Goal: Task Accomplishment & Management: Use online tool/utility

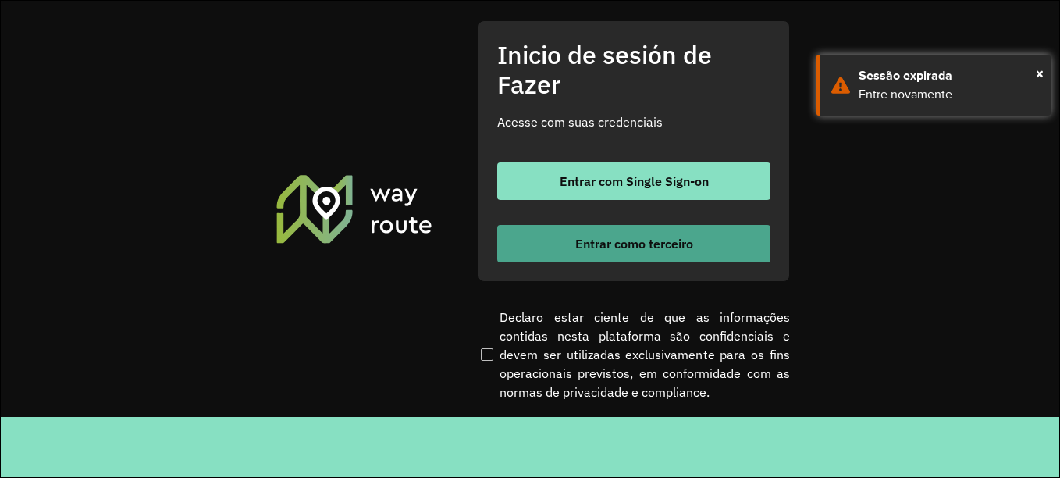
click at [618, 244] on font "Entrar como terceiro" at bounding box center [634, 244] width 118 height 16
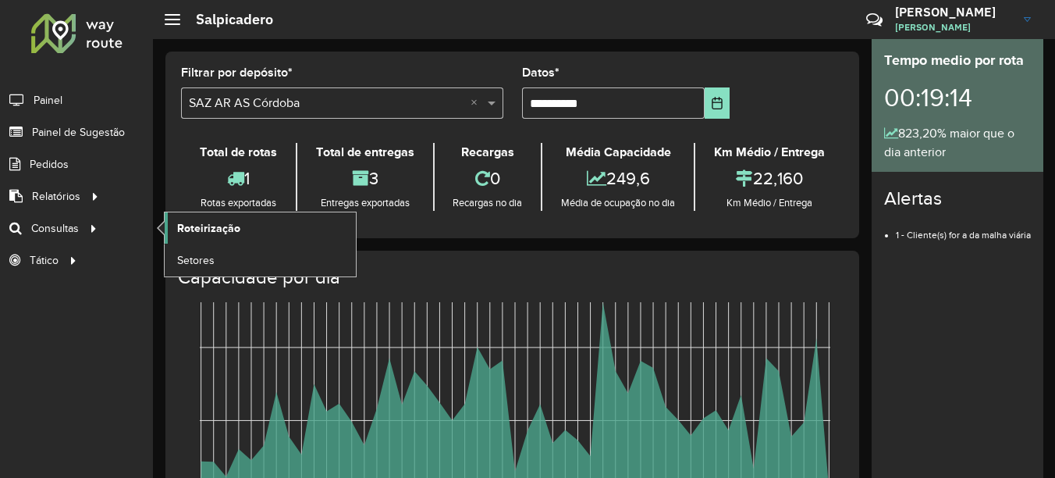
click at [211, 222] on span "Roteirização" at bounding box center [208, 228] width 63 height 16
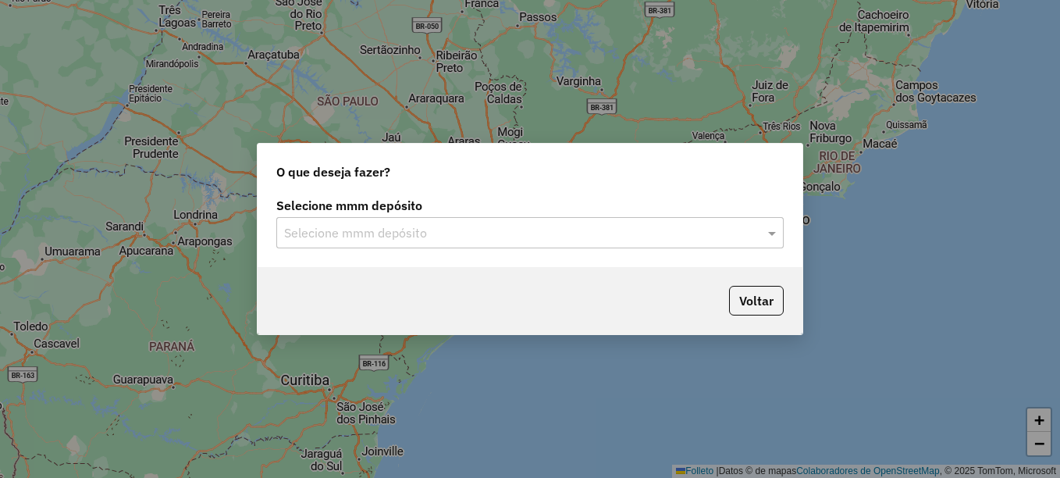
click at [460, 232] on input "text" at bounding box center [514, 233] width 461 height 19
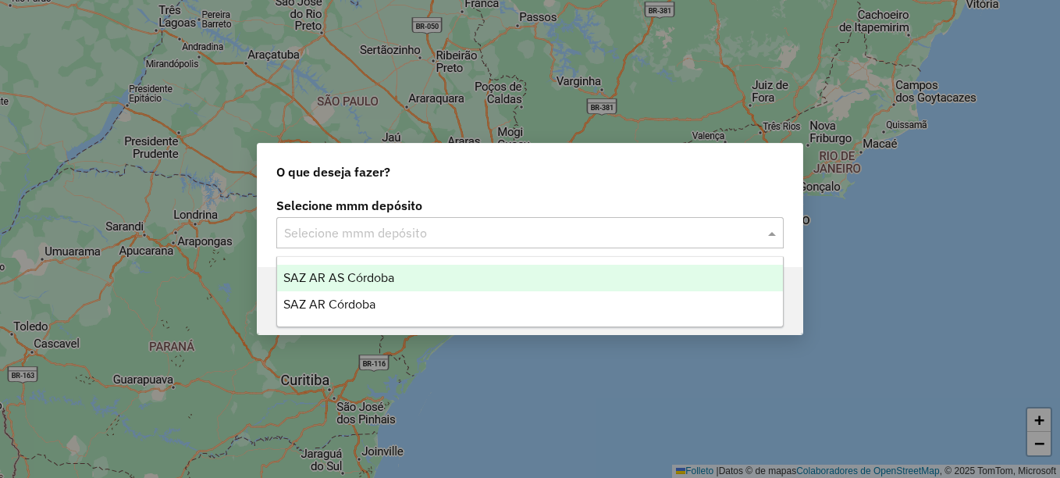
click at [382, 280] on span "SAZ AR AS Córdoba" at bounding box center [338, 277] width 111 height 13
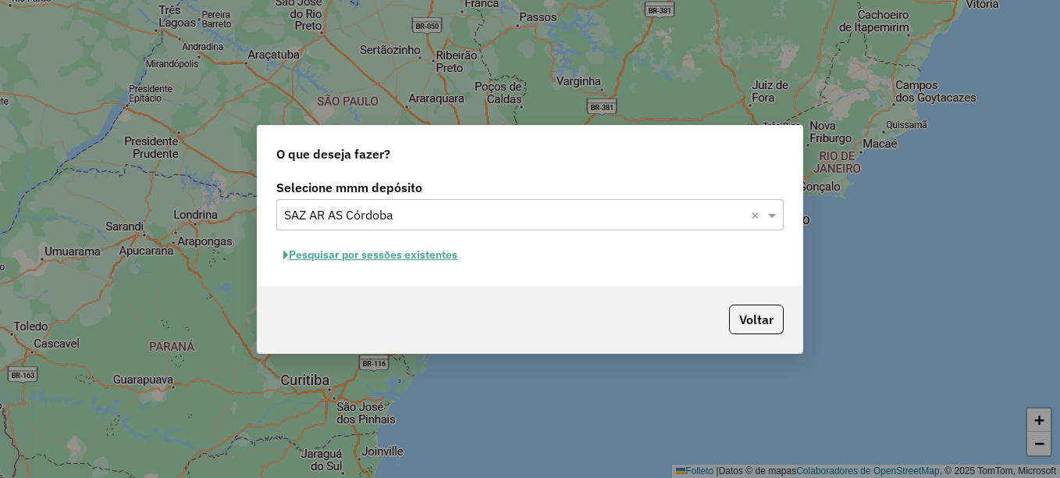
click at [412, 259] on font "Pesquisar por sessões existentes" at bounding box center [373, 254] width 169 height 14
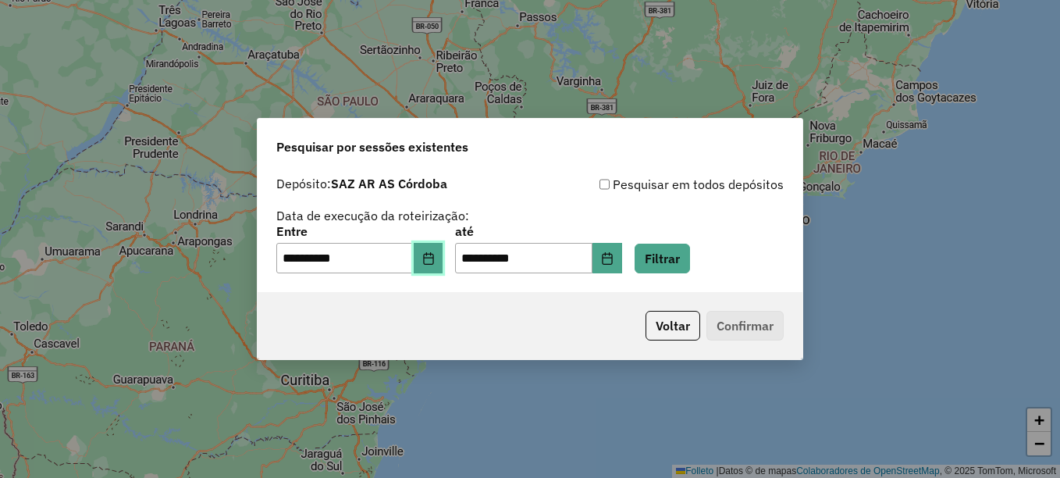
click at [433, 257] on icon "Elija la fecha" at bounding box center [428, 258] width 10 height 12
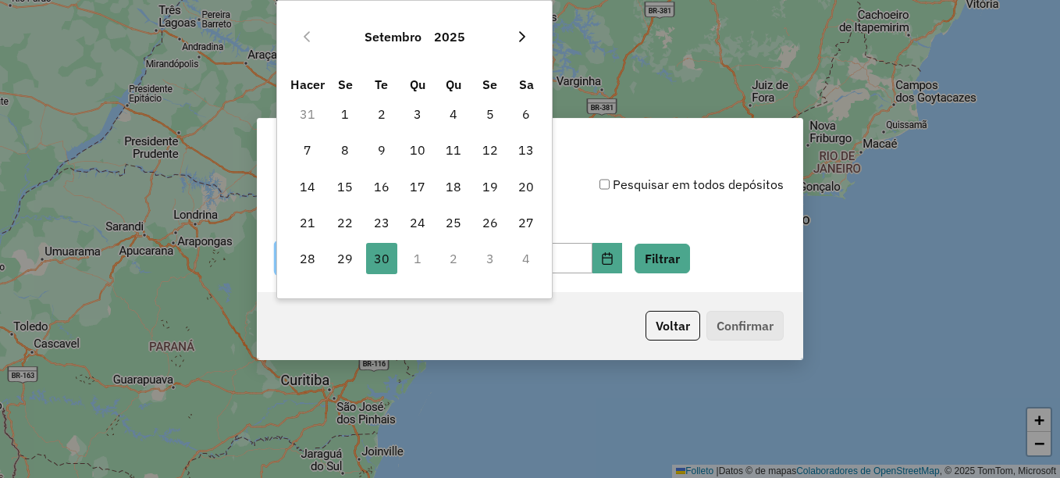
click at [525, 37] on icon "Mes próximo" at bounding box center [522, 36] width 6 height 11
click at [417, 112] on font "1" at bounding box center [418, 114] width 8 height 19
type input "**********"
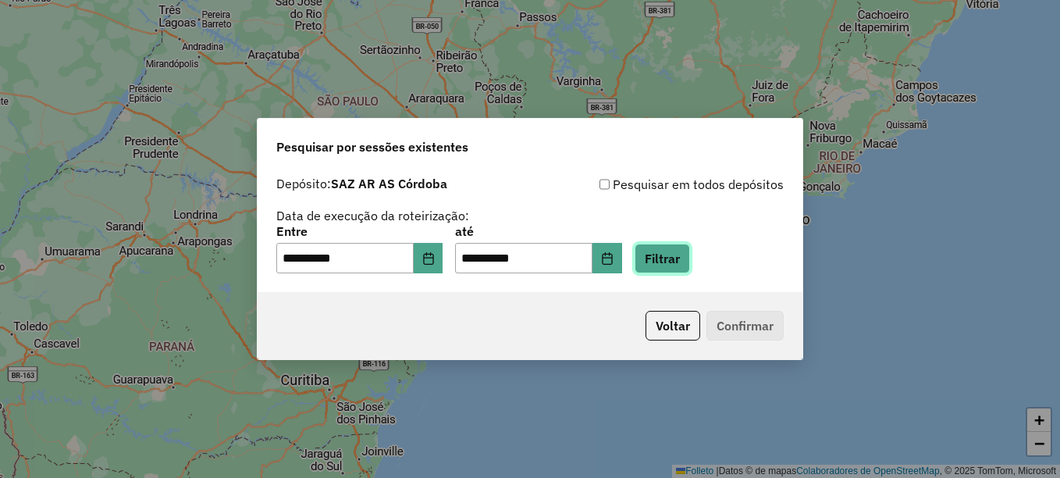
click at [688, 262] on button "Filtrar" at bounding box center [662, 259] width 55 height 30
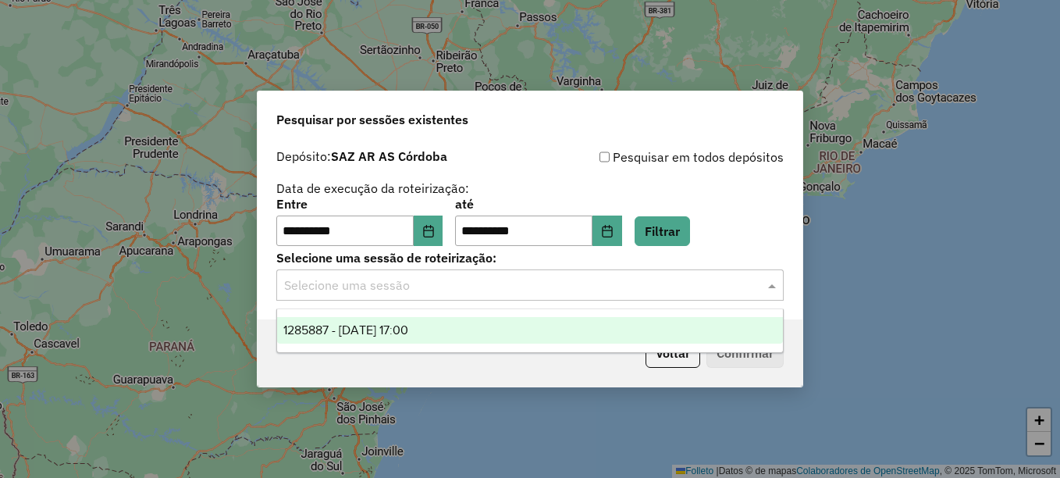
click at [511, 298] on div "Selecione uma sessão" at bounding box center [529, 284] width 507 height 31
click at [478, 326] on div "1285887 - 01/10/2025 17:00" at bounding box center [530, 330] width 506 height 27
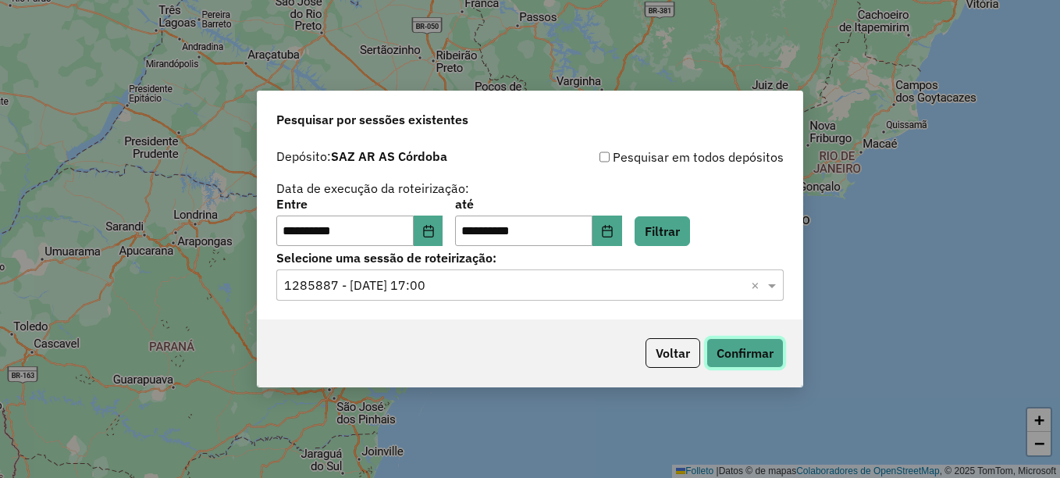
click at [744, 343] on button "Confirmar" at bounding box center [745, 353] width 77 height 30
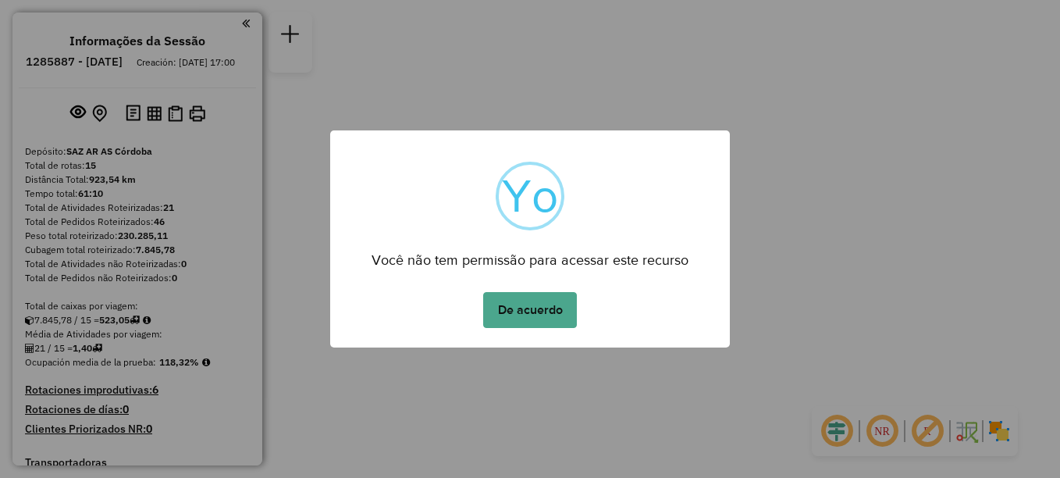
click at [540, 315] on button "De acuerdo" at bounding box center [530, 310] width 94 height 36
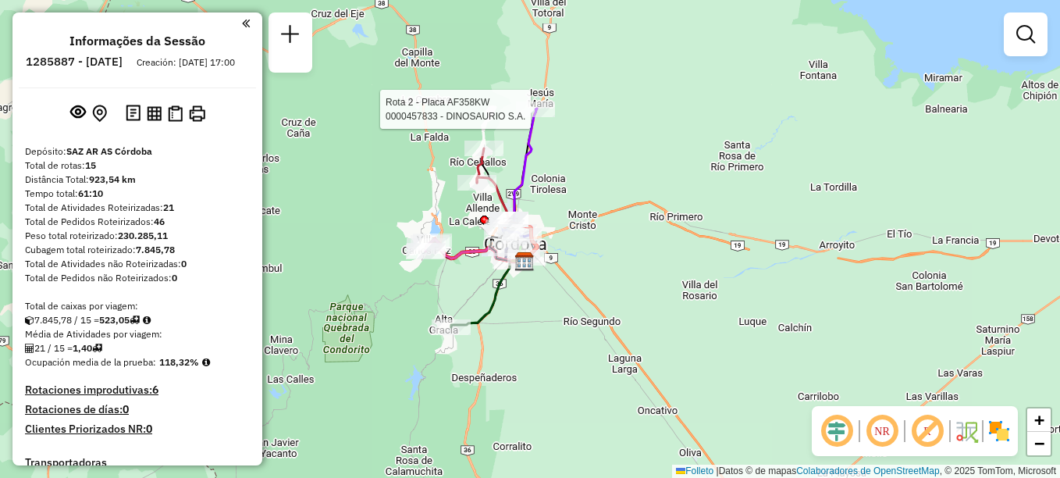
select select "**********"
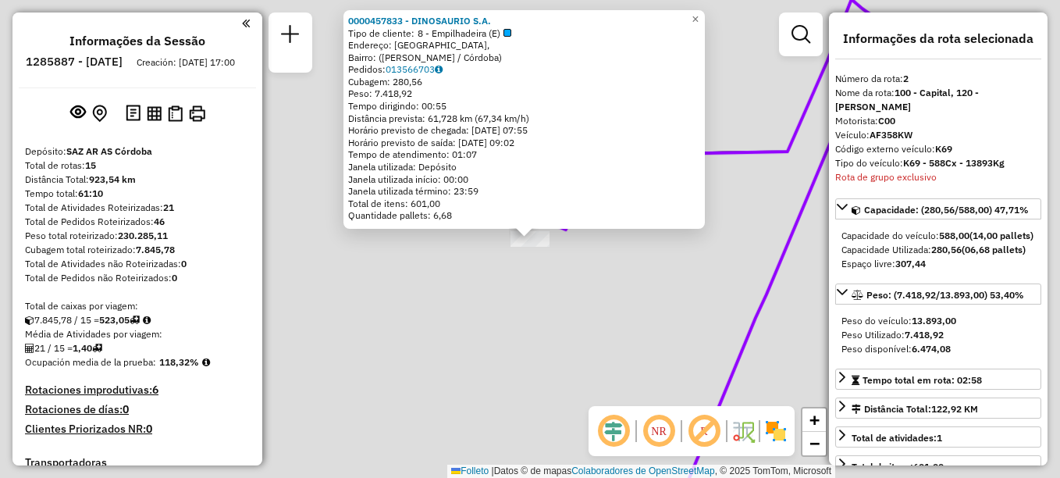
scroll to position [629, 0]
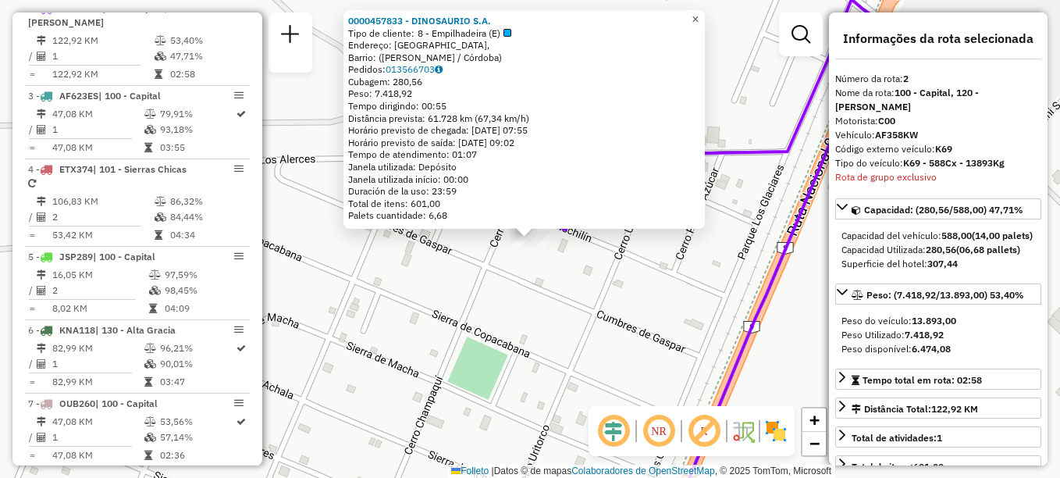
click at [699, 12] on span "×" at bounding box center [695, 18] width 7 height 13
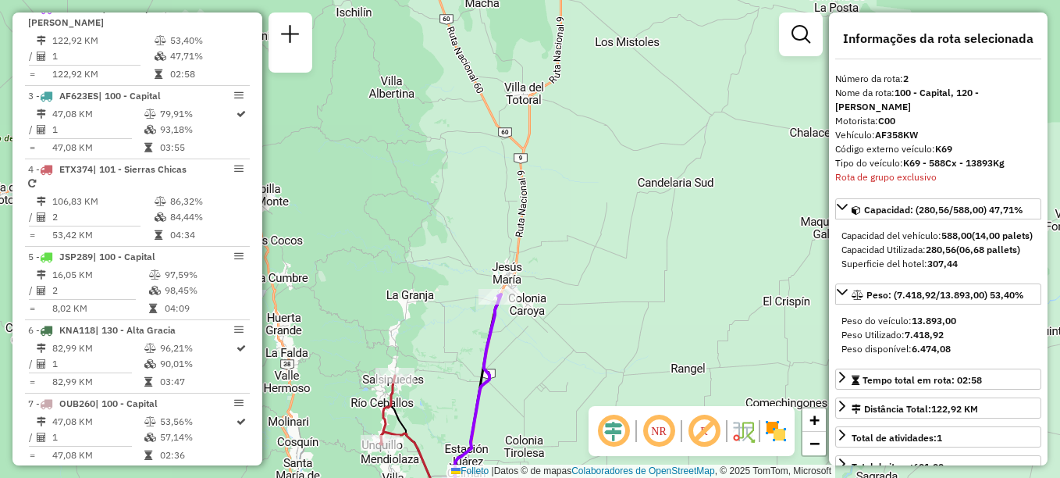
drag, startPoint x: 441, startPoint y: 386, endPoint x: 478, endPoint y: 283, distance: 108.6
click at [495, 291] on div "Janela de atendimento Grade de atendimento Capacidade Transportadoras Veículos …" at bounding box center [530, 239] width 1060 height 478
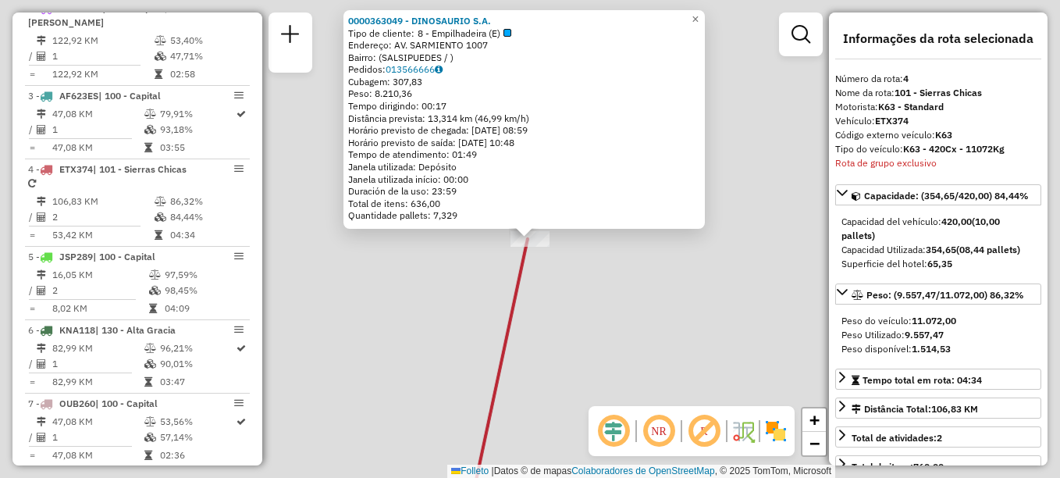
scroll to position [790, 0]
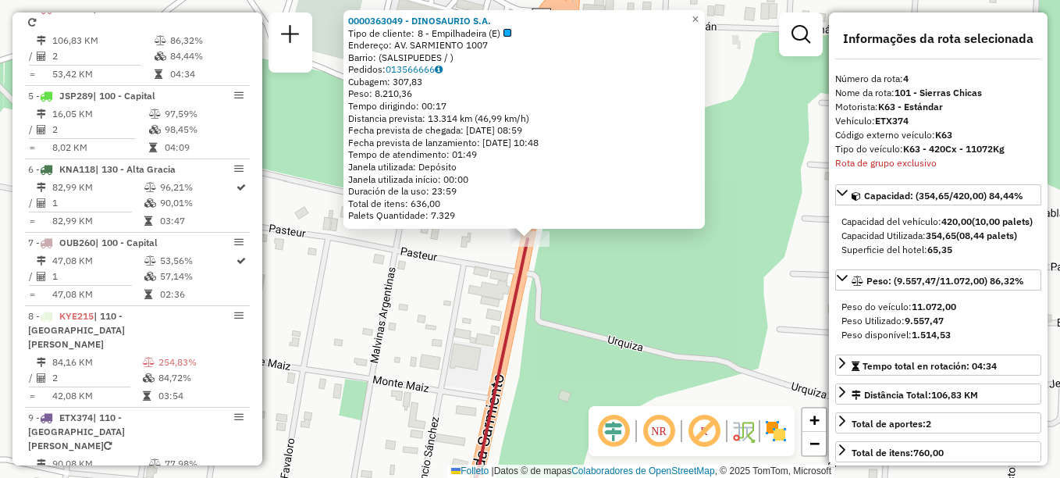
click at [521, 312] on icon at bounding box center [498, 382] width 60 height 287
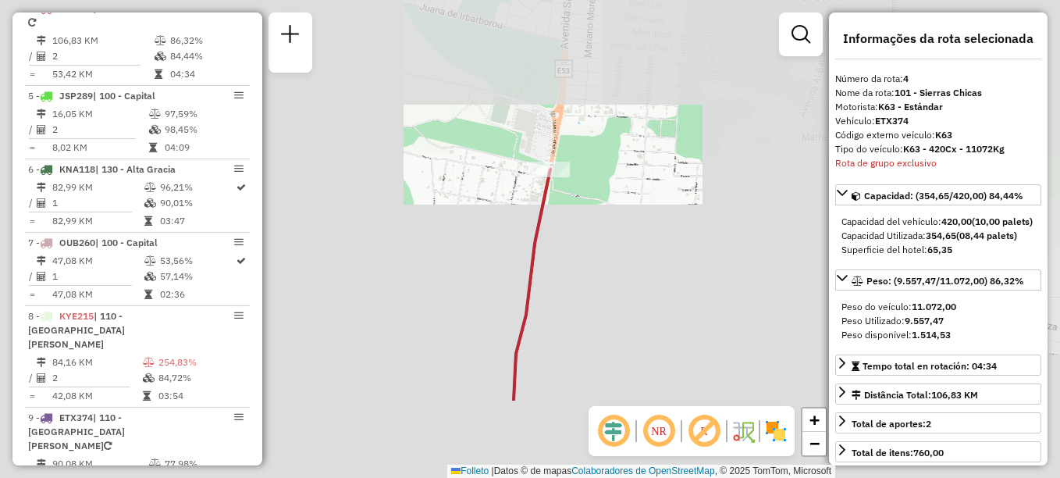
drag, startPoint x: 538, startPoint y: 358, endPoint x: 589, endPoint y: 111, distance: 252.6
click at [585, 119] on div "Janela de atendimento Grade de atendimento Capacidade Transportadoras Veículos …" at bounding box center [530, 239] width 1060 height 478
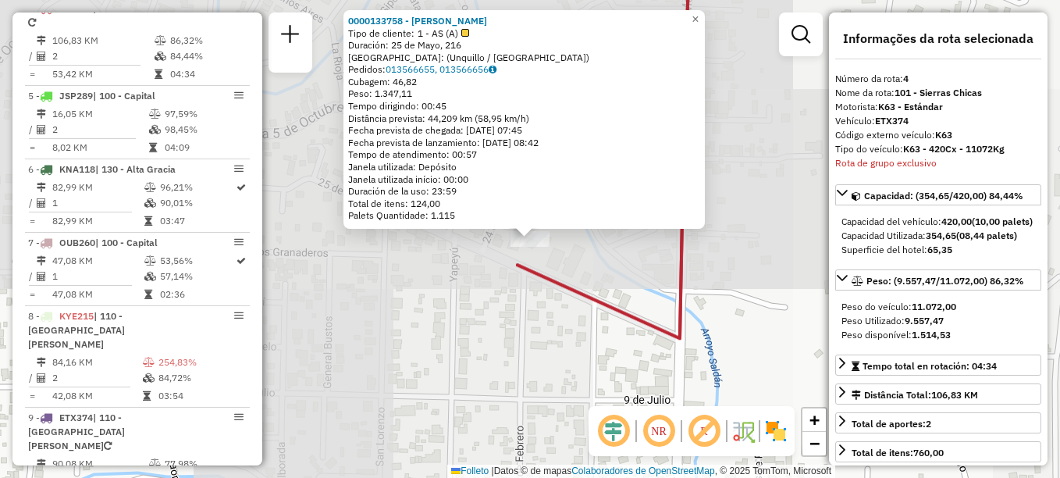
drag, startPoint x: 504, startPoint y: 339, endPoint x: 494, endPoint y: 340, distance: 9.4
click at [493, 347] on div "0000133758 - BLANCH [PERSON_NAME] Tipo de cliente: 1 - AS (A) Duración: [STREET…" at bounding box center [530, 239] width 1060 height 478
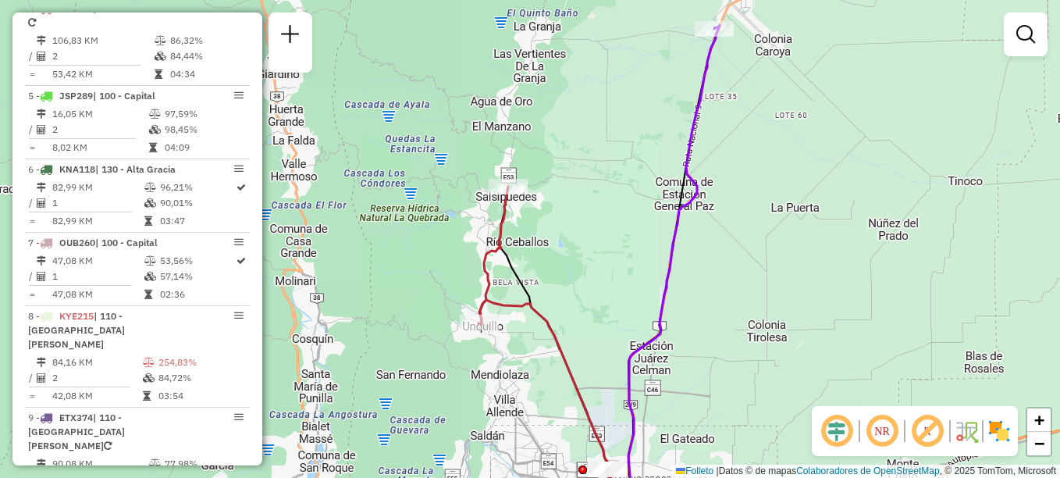
drag, startPoint x: 481, startPoint y: 354, endPoint x: 548, endPoint y: 156, distance: 208.6
click at [548, 156] on div "Rota 4 - Placa ETX374 0000133758 - BLANCH [PERSON_NAME] de atendimento Grade de…" at bounding box center [530, 239] width 1060 height 478
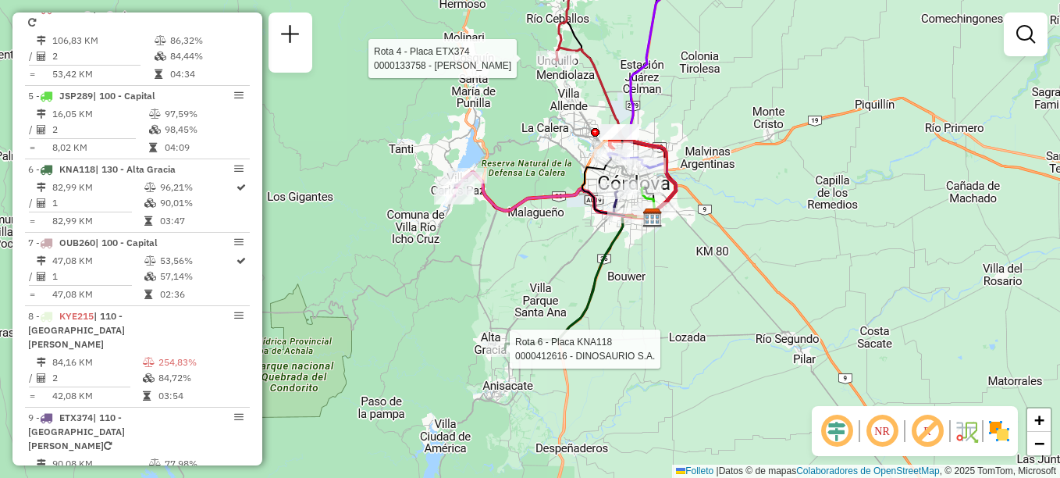
select select "**********"
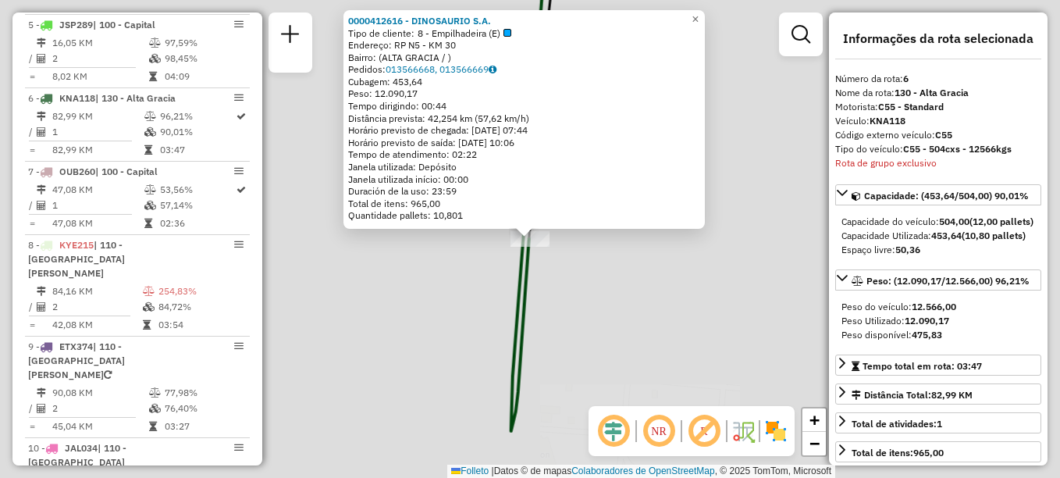
scroll to position [951, 0]
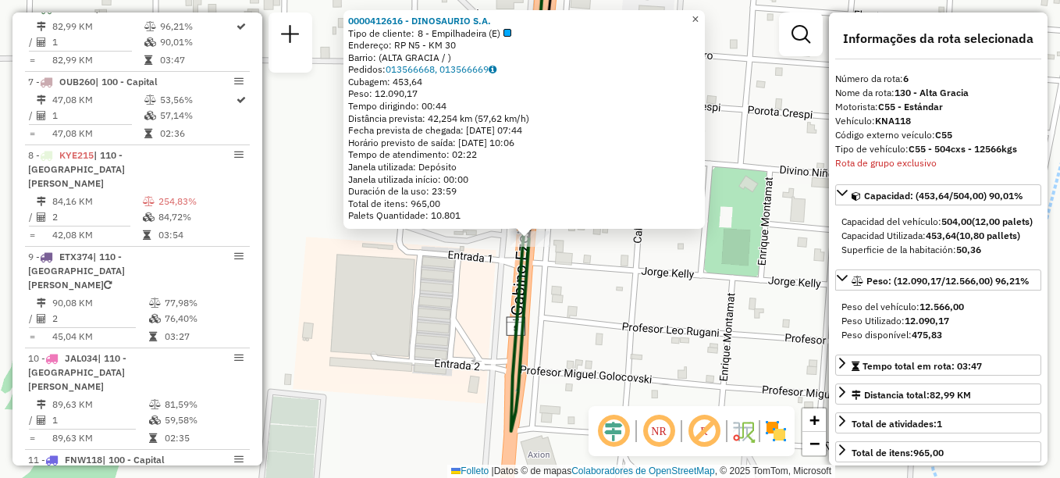
drag, startPoint x: 703, startPoint y: 20, endPoint x: 667, endPoint y: 47, distance: 45.3
click at [699, 20] on span "×" at bounding box center [695, 18] width 7 height 13
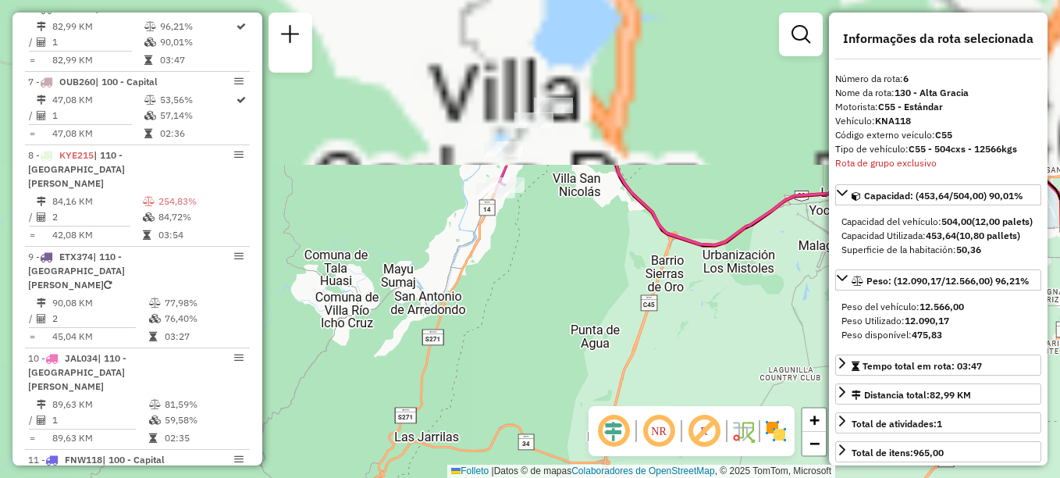
drag, startPoint x: 559, startPoint y: 87, endPoint x: 521, endPoint y: 317, distance: 233.5
click at [526, 310] on div "Janela de atendimento Grade de atendimento Capacidade Transportadoras Veículos …" at bounding box center [530, 239] width 1060 height 478
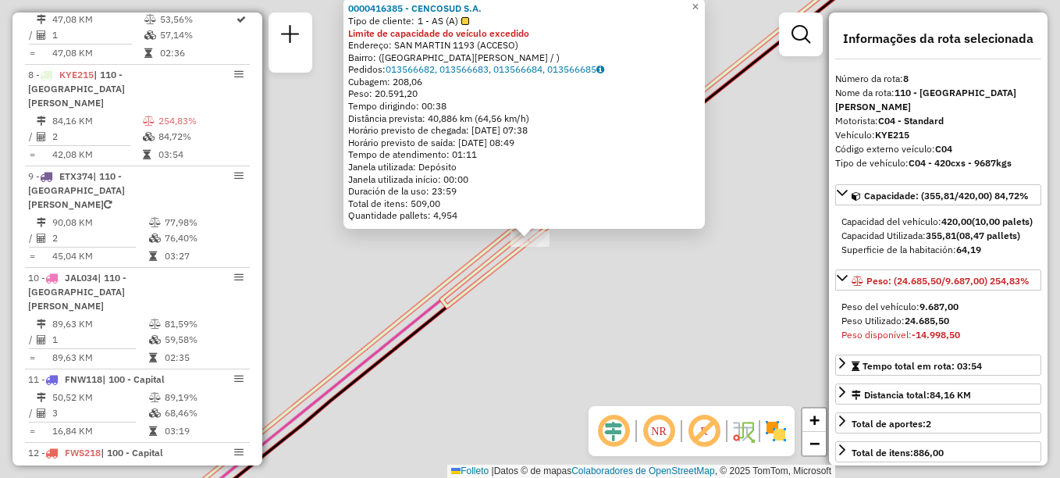
scroll to position [1098, 0]
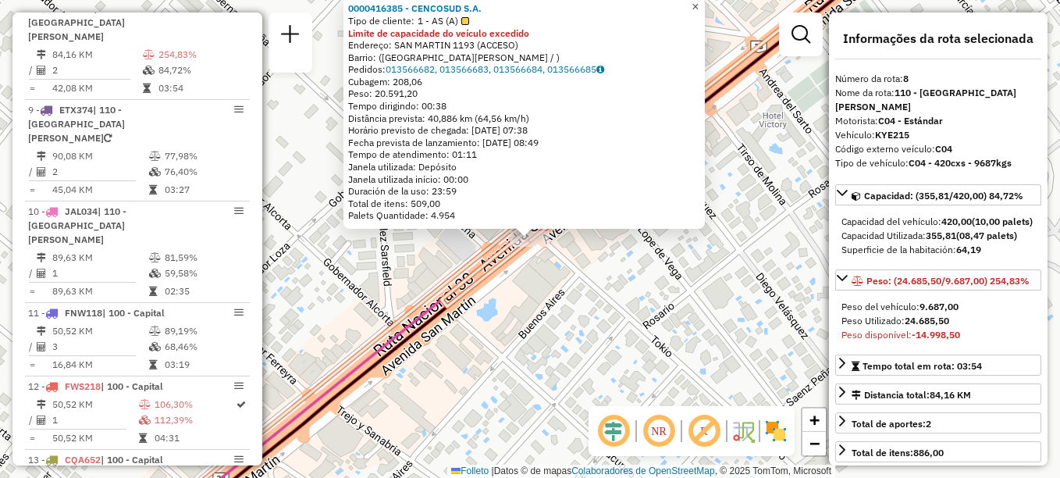
click at [699, 5] on span "×" at bounding box center [695, 6] width 7 height 13
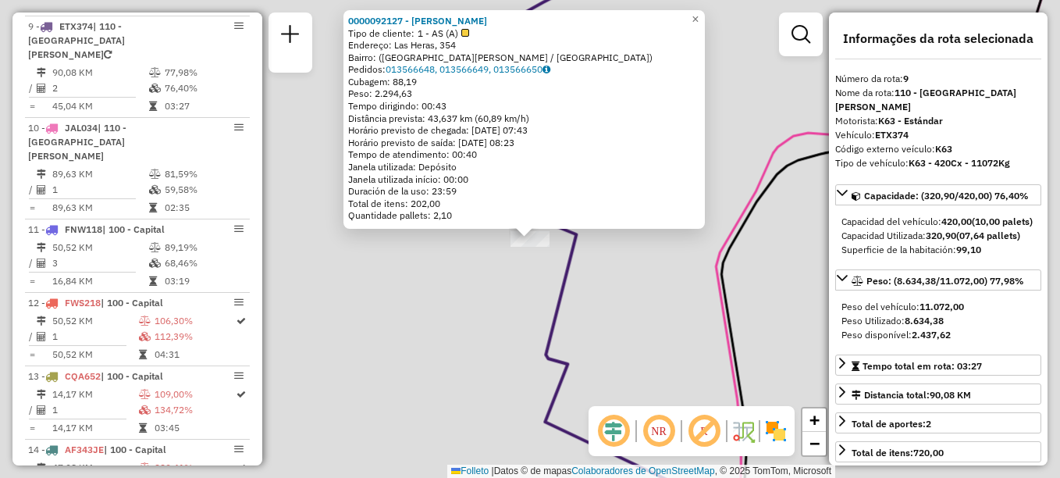
scroll to position [1185, 0]
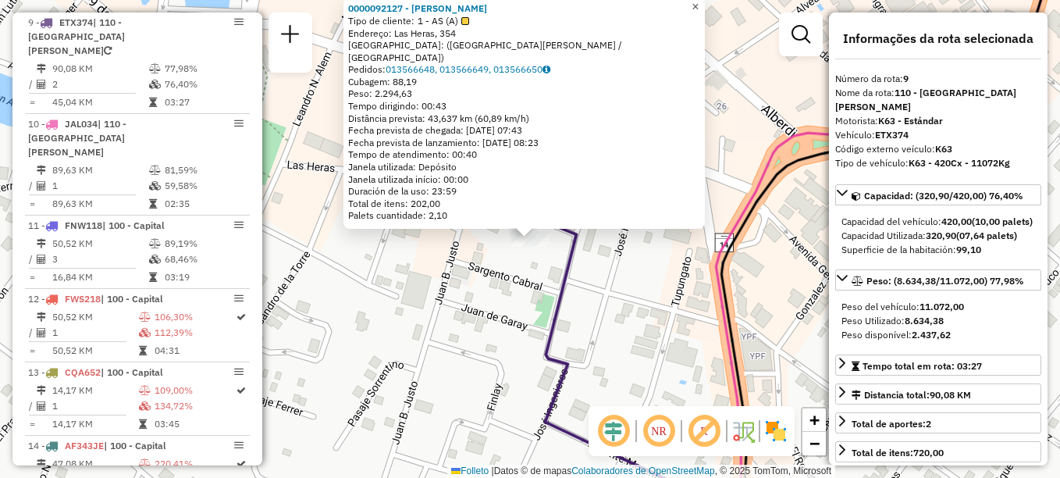
click at [699, 12] on span "×" at bounding box center [695, 6] width 7 height 13
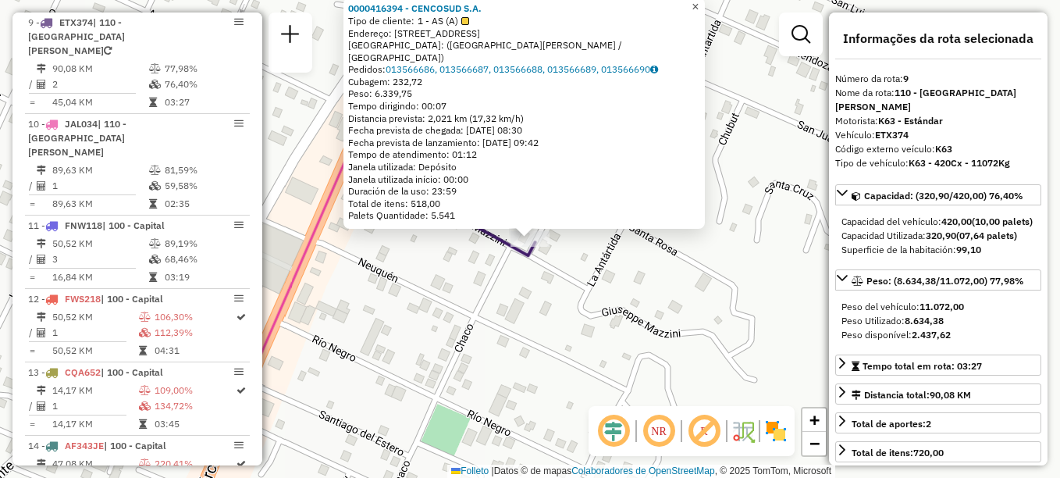
click at [699, 10] on span "×" at bounding box center [695, 6] width 7 height 13
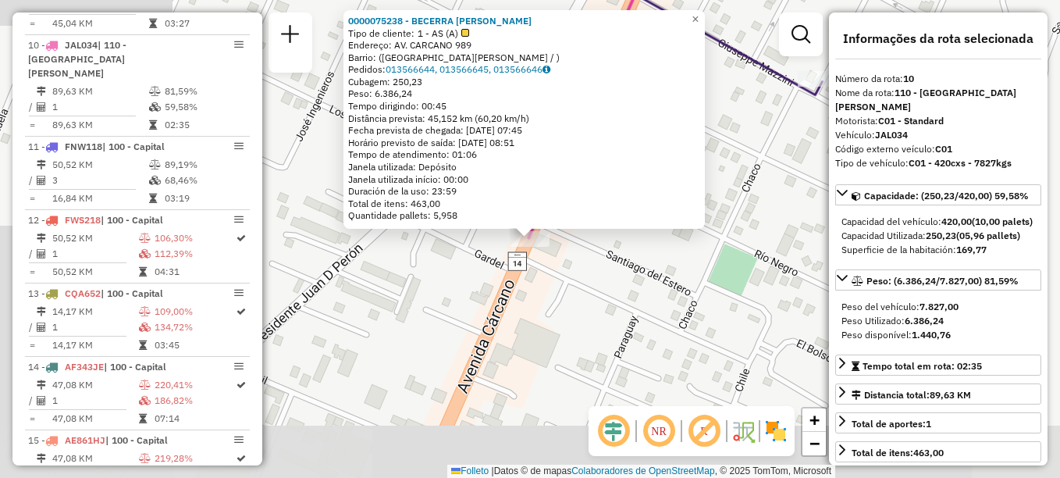
scroll to position [1272, 0]
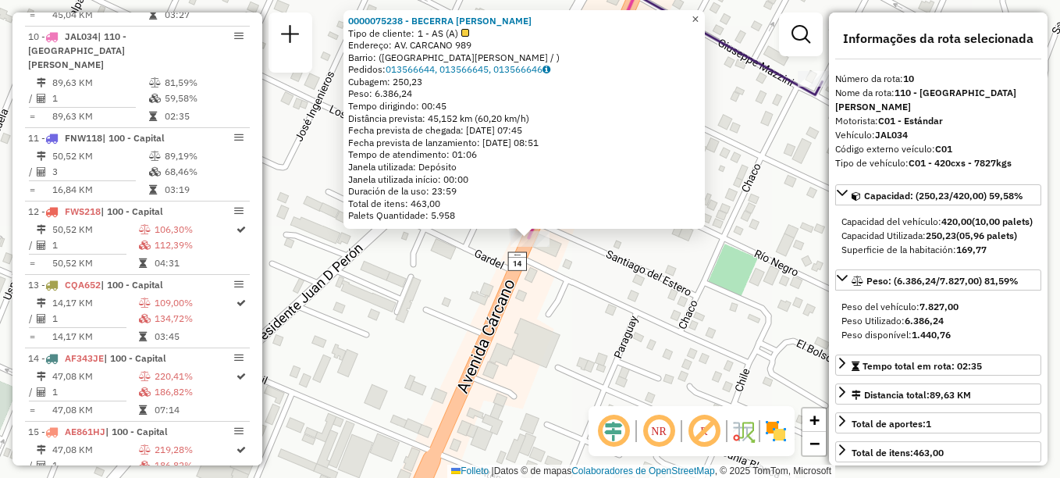
click at [699, 15] on span "×" at bounding box center [695, 18] width 7 height 13
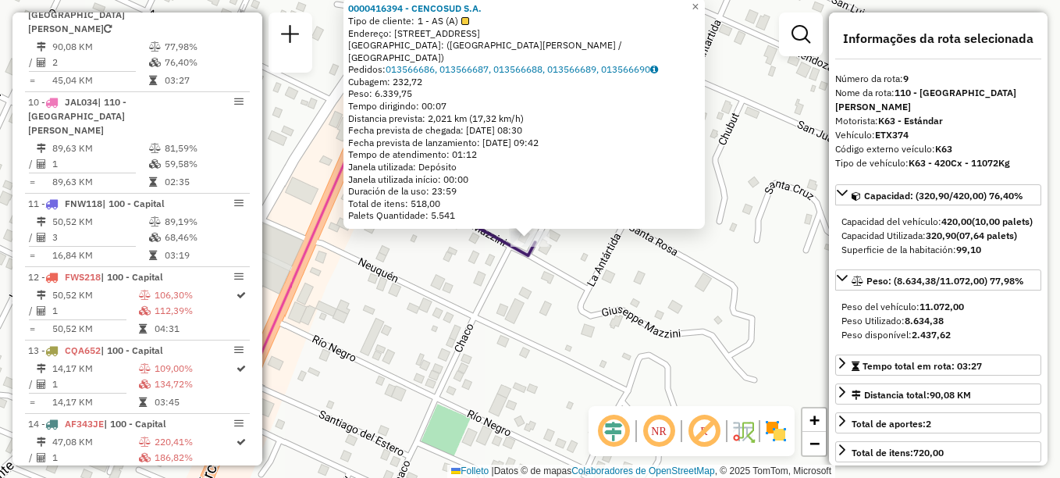
scroll to position [1185, 0]
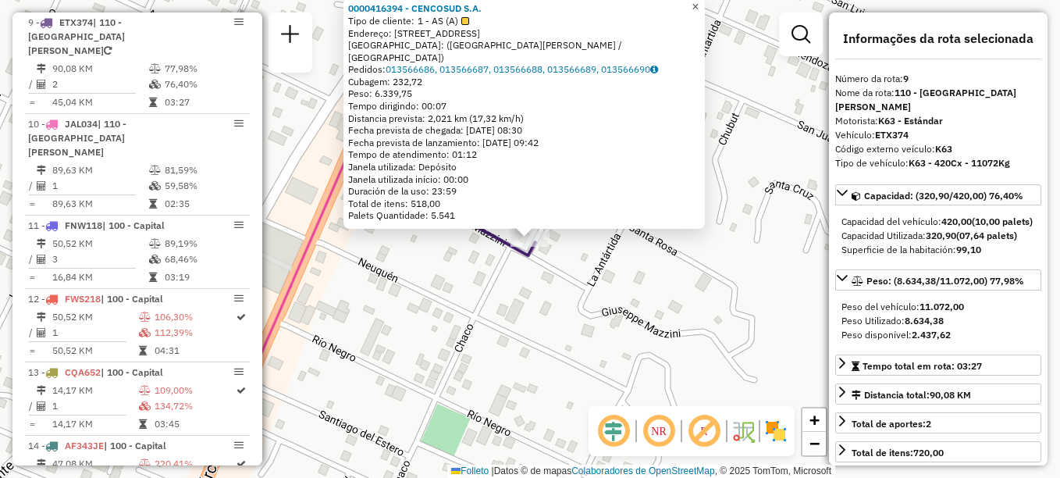
click at [699, 13] on span "×" at bounding box center [695, 6] width 7 height 13
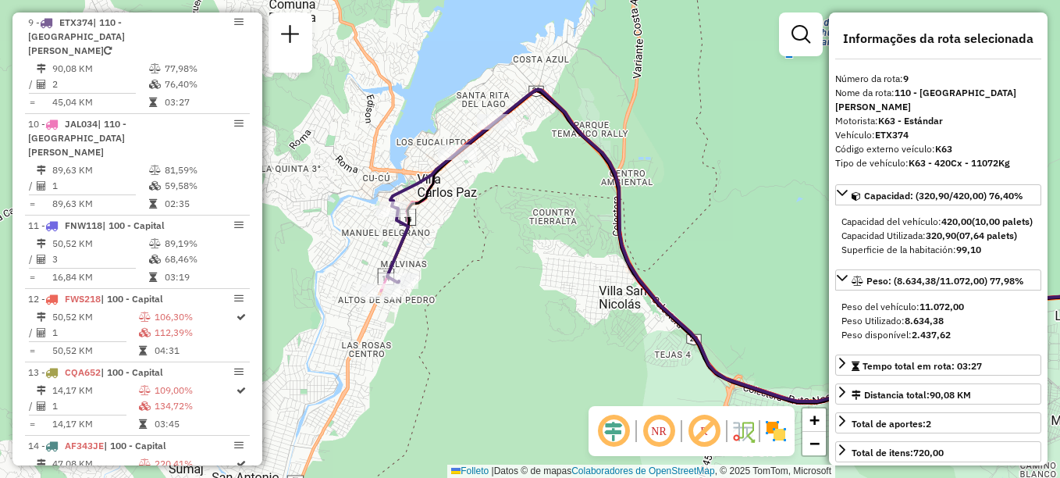
drag, startPoint x: 665, startPoint y: 319, endPoint x: 511, endPoint y: 276, distance: 160.4
click at [516, 278] on div "Janela de atendimento Grade de atendimento Capacidade Transportadoras Veículos …" at bounding box center [530, 239] width 1060 height 478
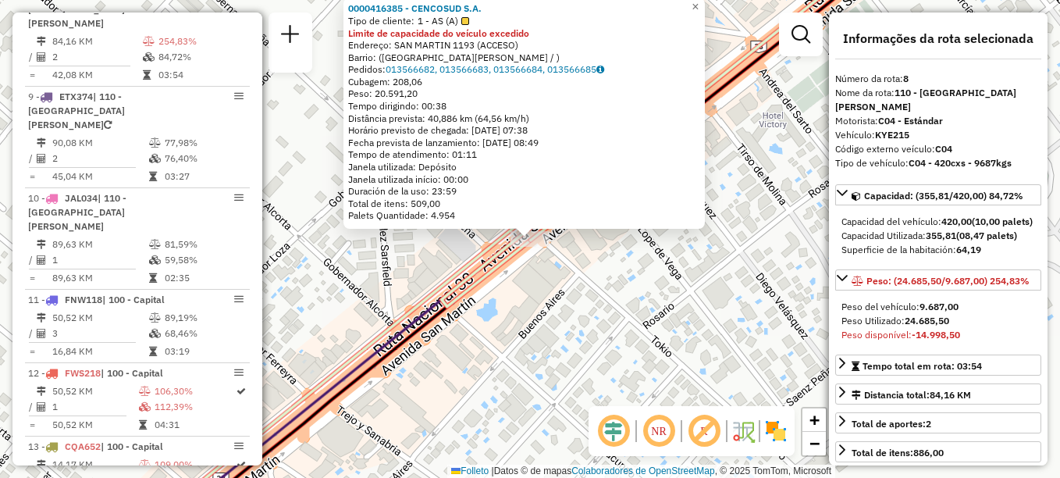
scroll to position [1098, 0]
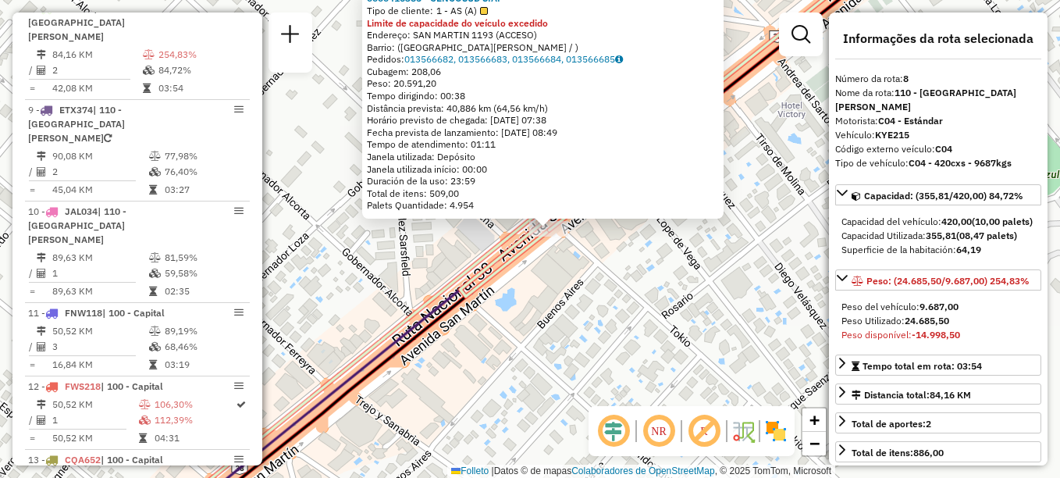
drag, startPoint x: 509, startPoint y: 265, endPoint x: 553, endPoint y: 226, distance: 58.6
click at [553, 226] on icon at bounding box center [678, 119] width 435 height 354
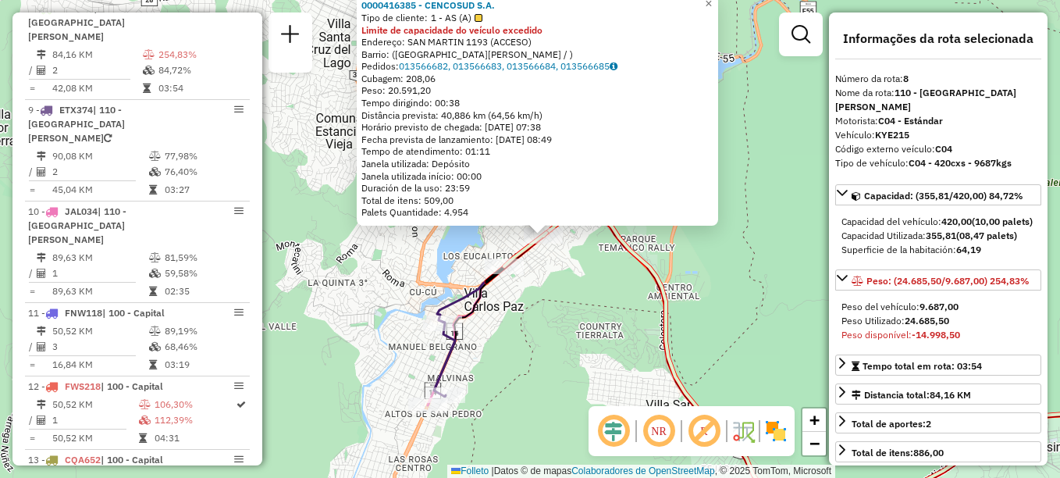
click at [507, 278] on icon at bounding box center [826, 361] width 680 height 312
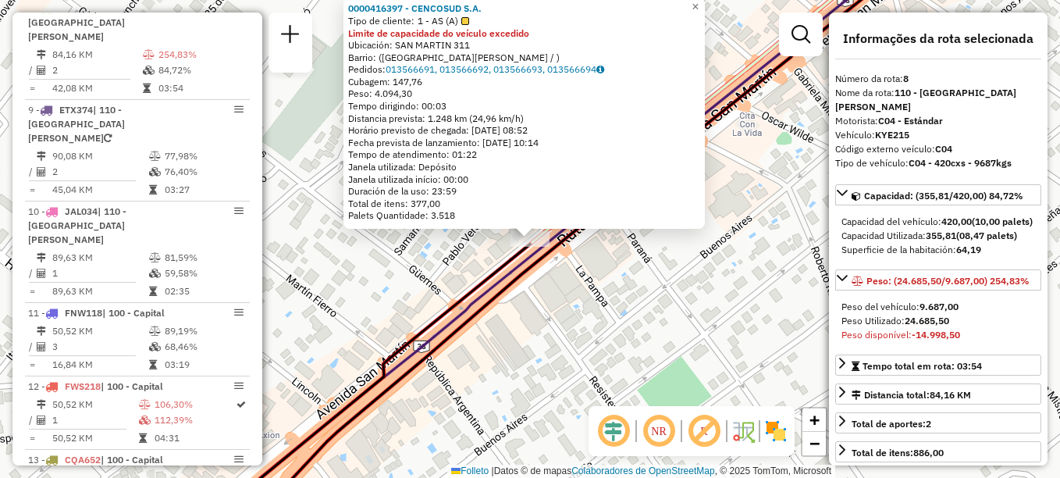
click at [582, 305] on div "0000416397 - CENCOSUD S.A. Tipo de cliente: 1 - AS (A) Limite de capacidade do …" at bounding box center [530, 239] width 1060 height 478
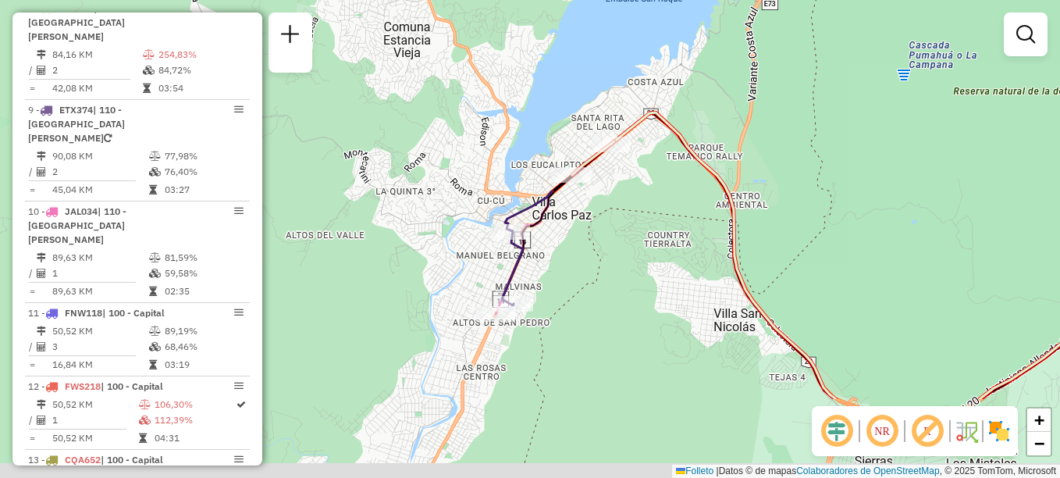
drag, startPoint x: 585, startPoint y: 350, endPoint x: 586, endPoint y: 195, distance: 154.6
click at [582, 197] on div "Janela de atendimento Grade de atendimento Capacidade Transportadoras Veículos …" at bounding box center [530, 239] width 1060 height 478
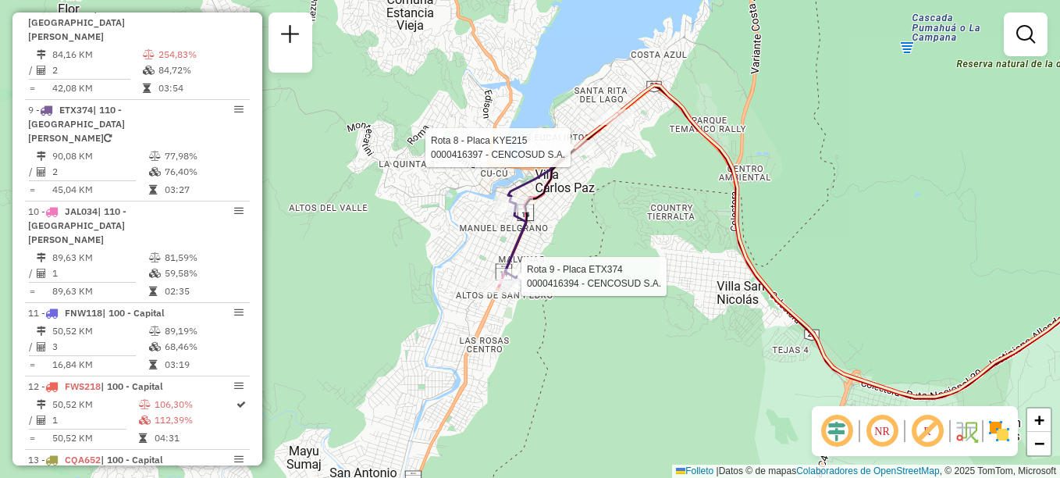
select select "**********"
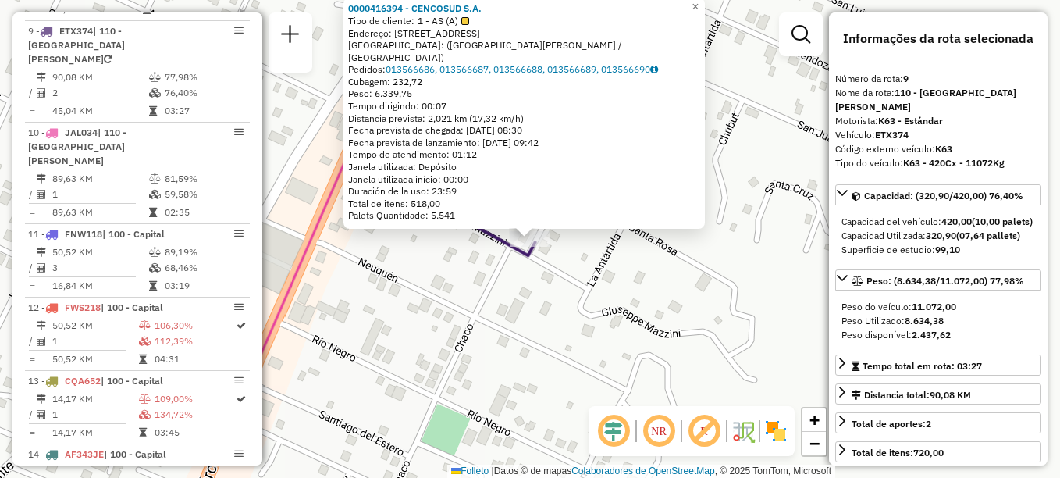
scroll to position [1185, 0]
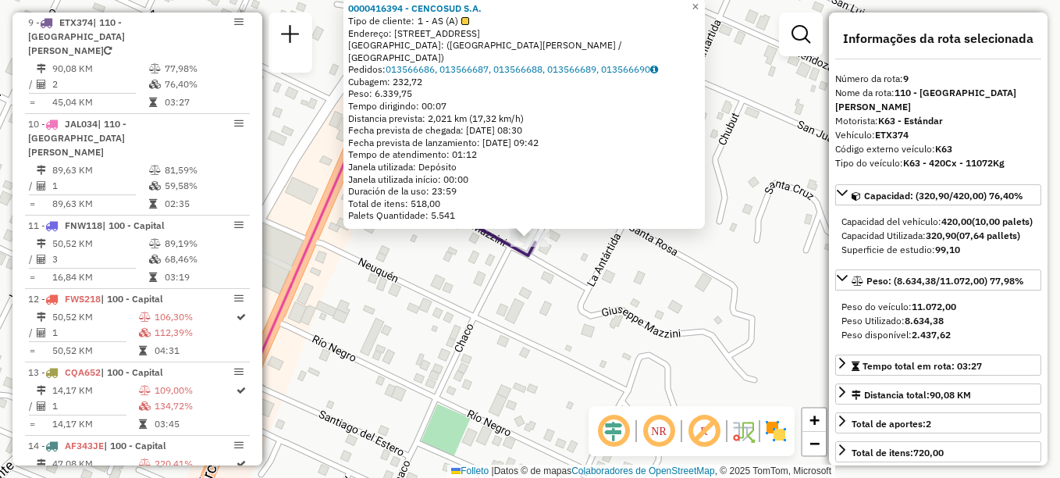
drag, startPoint x: 525, startPoint y: 336, endPoint x: 527, endPoint y: 328, distance: 8.2
click at [527, 328] on div "0000416394 - CENCOSUD S.A. Tipo de cliente: 1 - AS (A) Endereço: [STREET_ADDRES…" at bounding box center [530, 239] width 1060 height 478
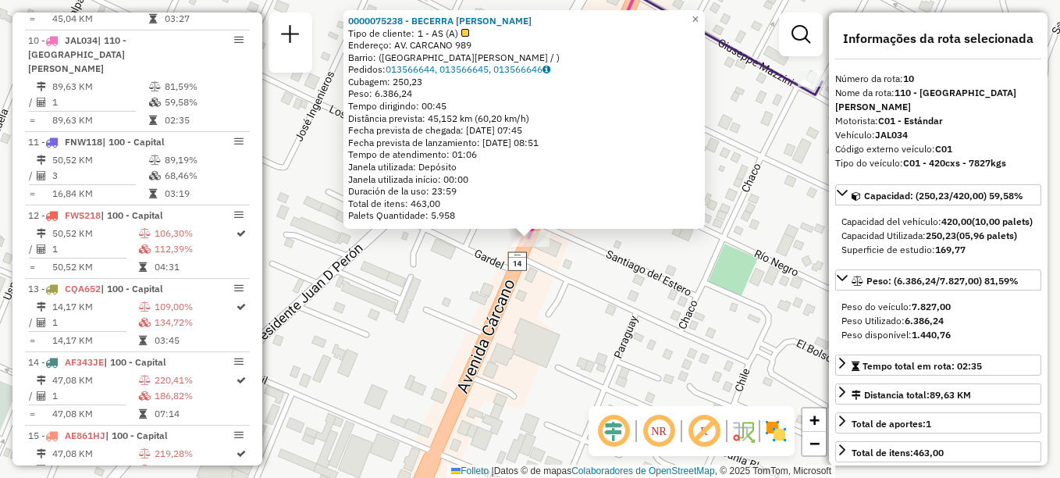
scroll to position [1272, 0]
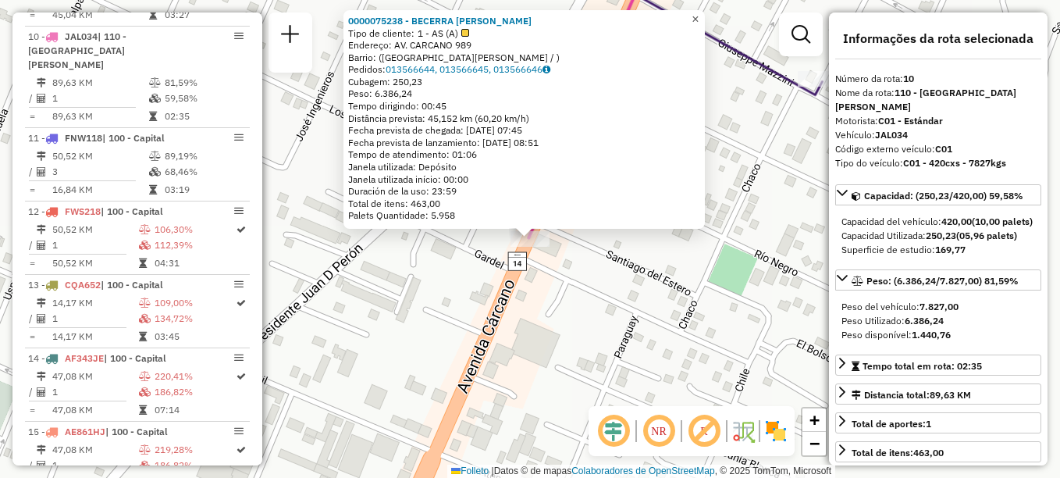
click at [699, 17] on span "×" at bounding box center [695, 18] width 7 height 13
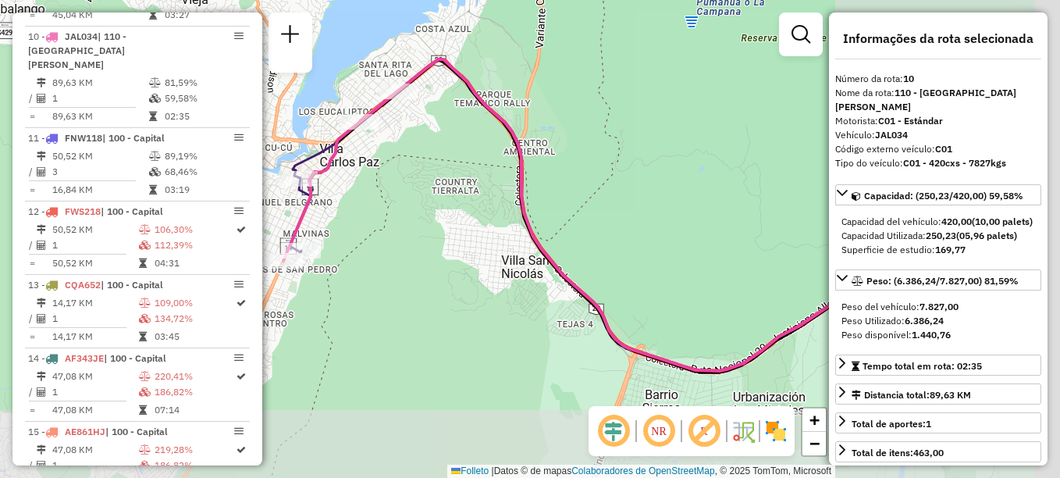
drag, startPoint x: 593, startPoint y: 340, endPoint x: 327, endPoint y: 247, distance: 281.7
click at [367, 271] on div "Janela de atendimento Grade de atendimento Capacidade Transportadoras Veículos …" at bounding box center [530, 239] width 1060 height 478
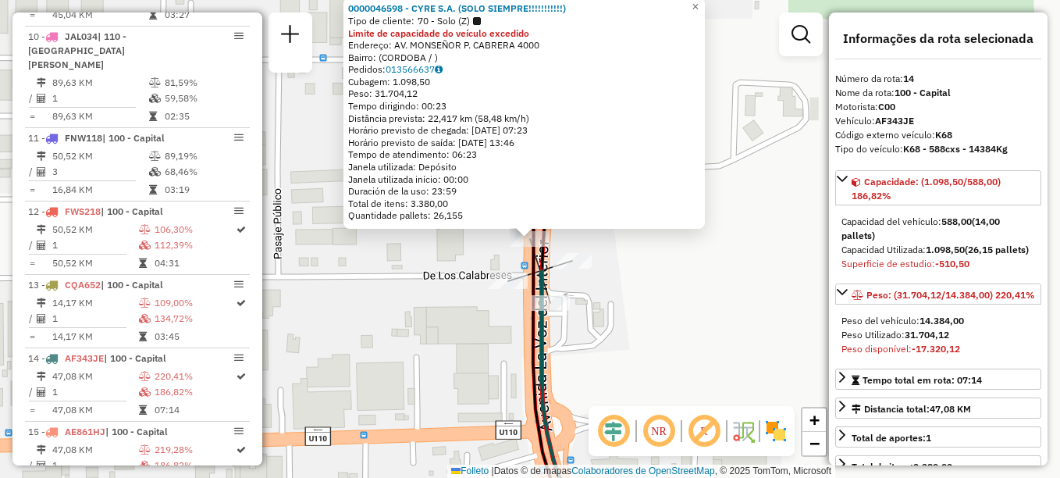
scroll to position [1301, 0]
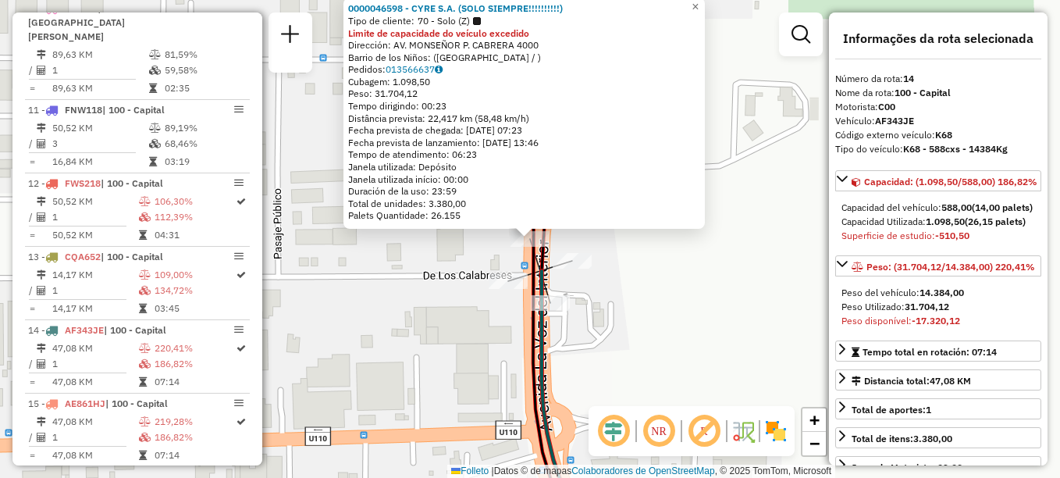
click at [443, 279] on div "0000046598 - CYRE S.A. (SOLO SIEMPRE!!!!!!!!!!) Tipo de cliente: 70 - Solo (Z) …" at bounding box center [530, 239] width 1060 height 478
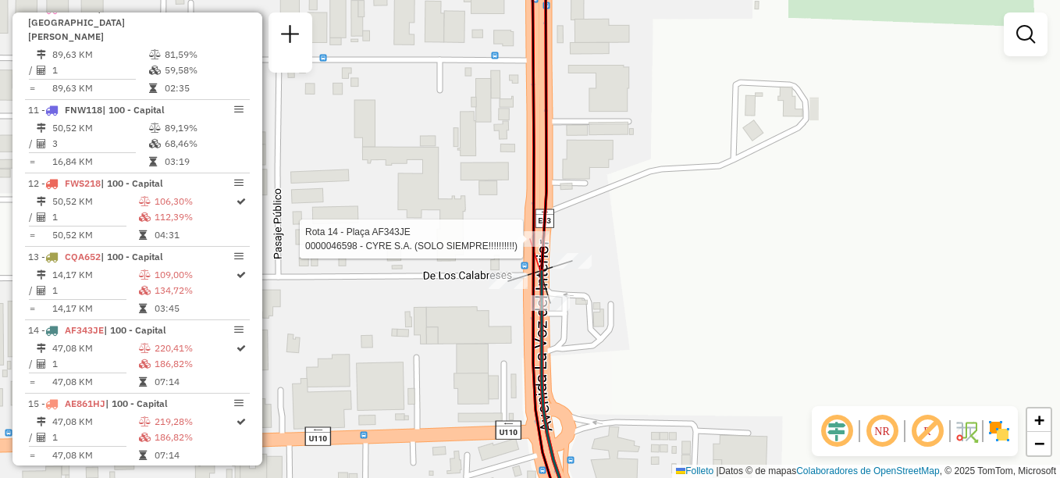
select select "**********"
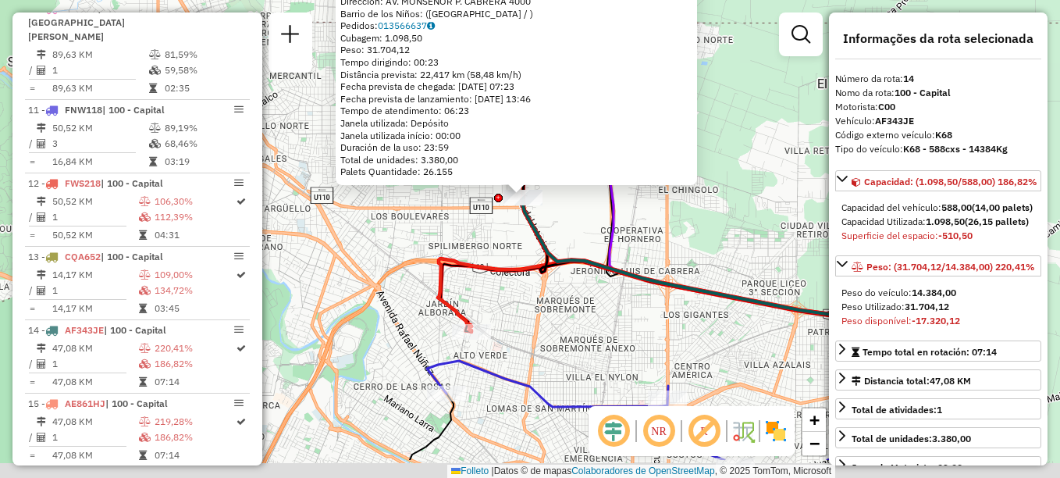
drag, startPoint x: 535, startPoint y: 305, endPoint x: 572, endPoint y: 155, distance: 155.3
click at [591, 146] on div "0000046598 - CYRE S.A. (SOLO SIEMPRE!!!!!!!!!!) Tipo de cliente: 70 - Solo (Z) …" at bounding box center [530, 239] width 1060 height 478
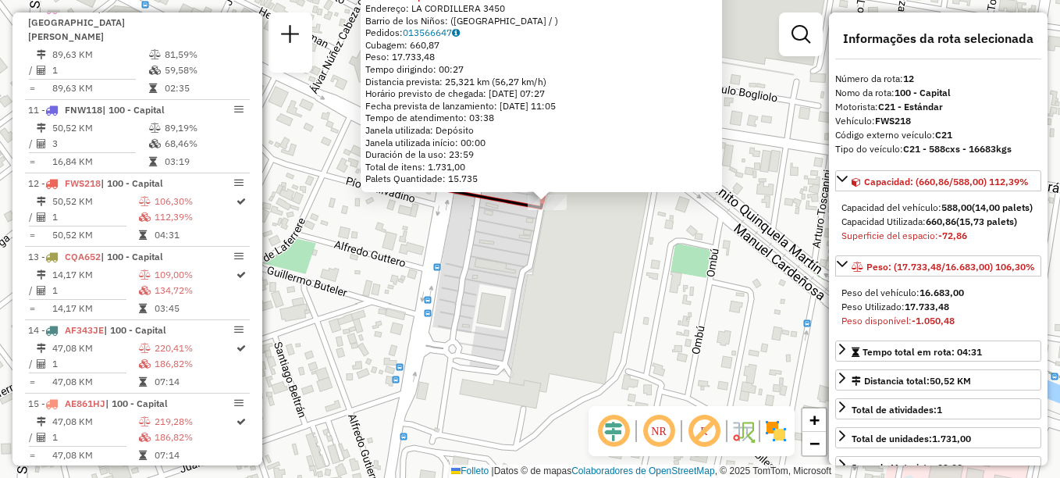
drag, startPoint x: 493, startPoint y: 309, endPoint x: 531, endPoint y: 222, distance: 95.4
click at [530, 222] on div "0000085914 - DINOSAURIO S.A. Tipo de cliente: 8 - Empilhadeira (E) Limite de ca…" at bounding box center [530, 239] width 1060 height 478
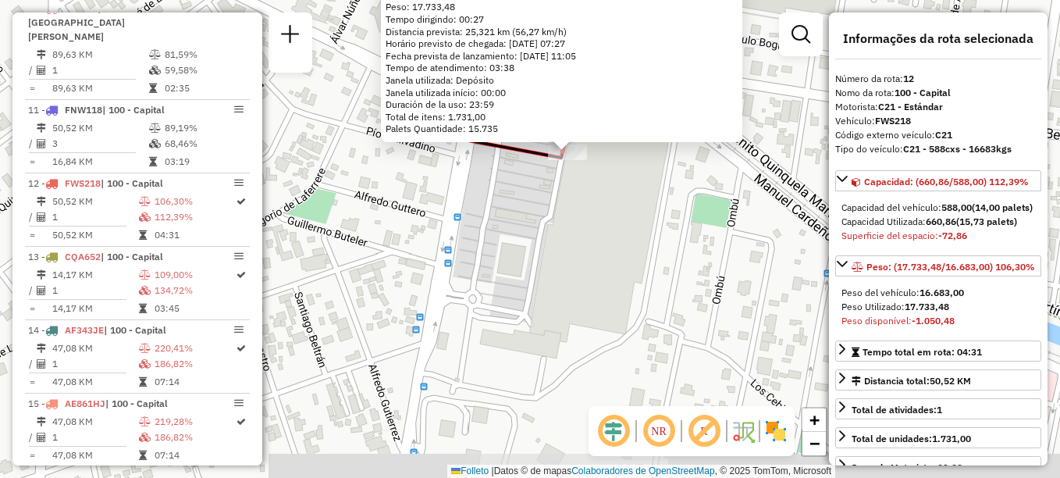
click at [531, 222] on div "0000085914 - DINOSAURIO S.A. Tipo de cliente: 8 - Empilhadeira (E) Limite de ca…" at bounding box center [530, 239] width 1060 height 478
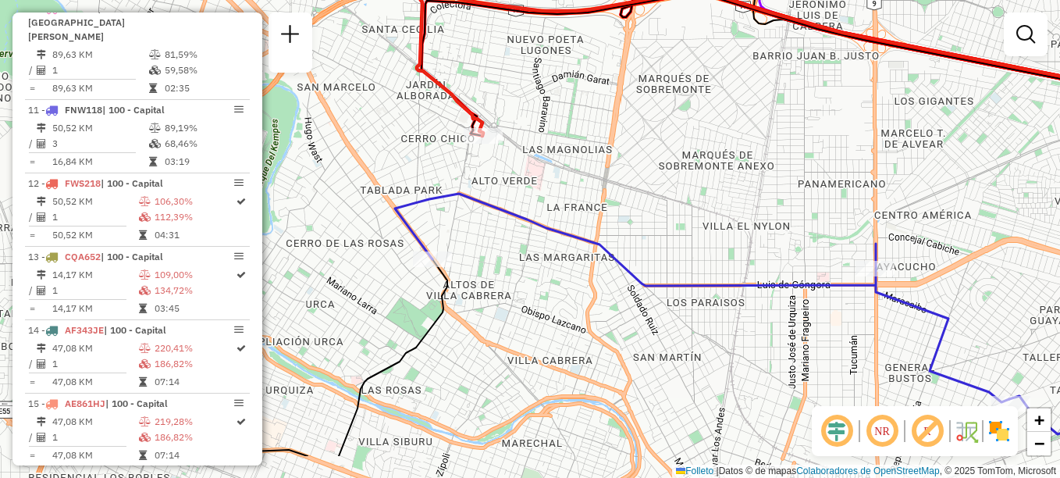
drag, startPoint x: 464, startPoint y: 253, endPoint x: 486, endPoint y: 183, distance: 72.6
click at [486, 180] on div "Janela de atendimento Grade de atendimento Capacidade Transportadoras Veículos …" at bounding box center [530, 239] width 1060 height 478
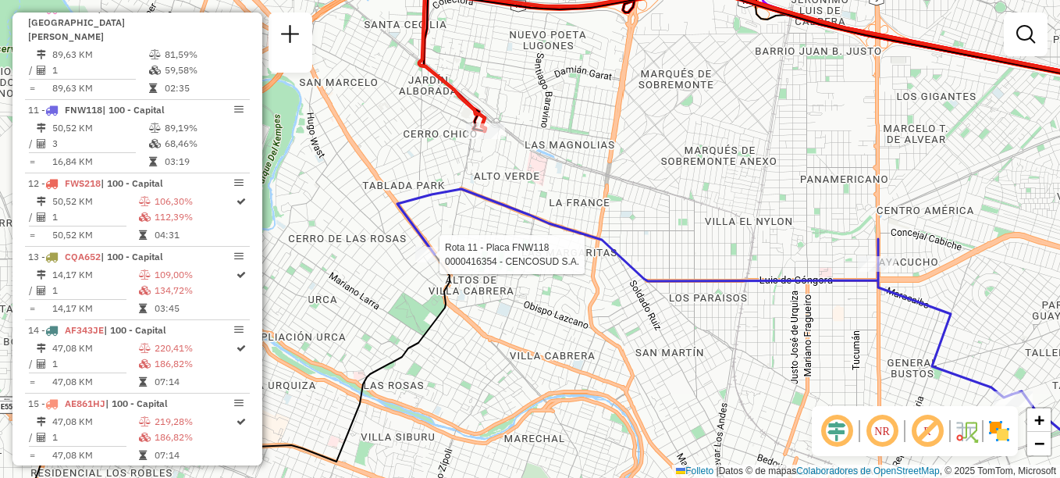
select select "**********"
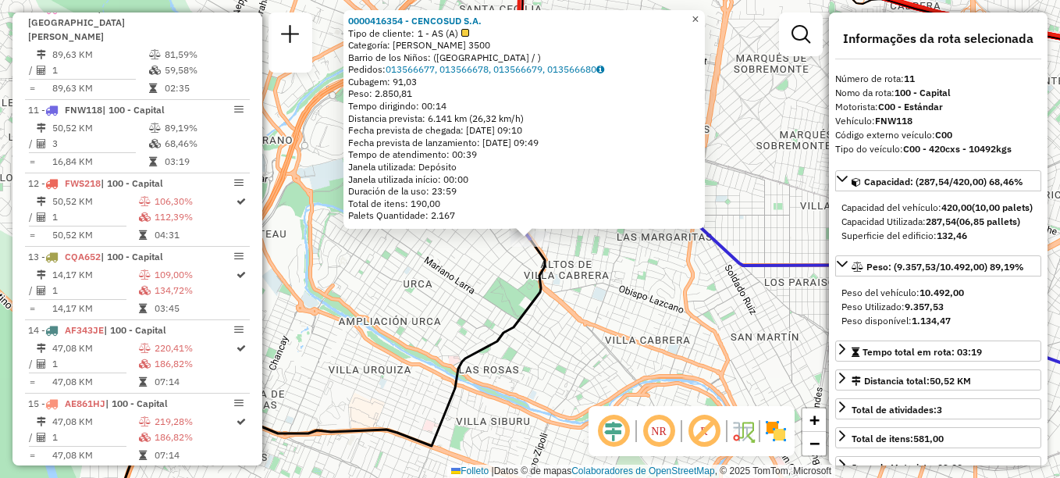
click at [699, 15] on span "×" at bounding box center [695, 18] width 7 height 13
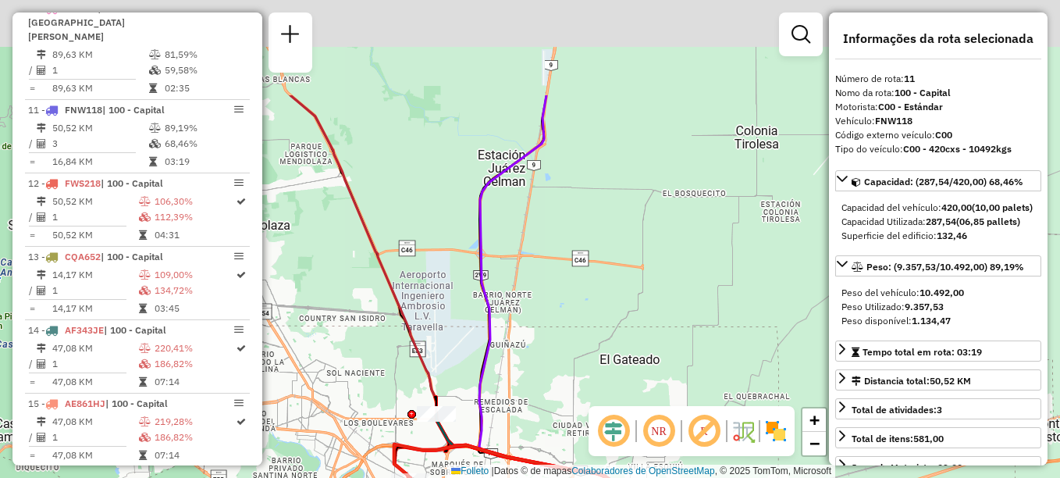
drag, startPoint x: 546, startPoint y: 204, endPoint x: 519, endPoint y: 397, distance: 195.4
click at [519, 397] on div "Janela de atendimento Grade de atendimento Capacidade Transportadoras Veículos …" at bounding box center [530, 239] width 1060 height 478
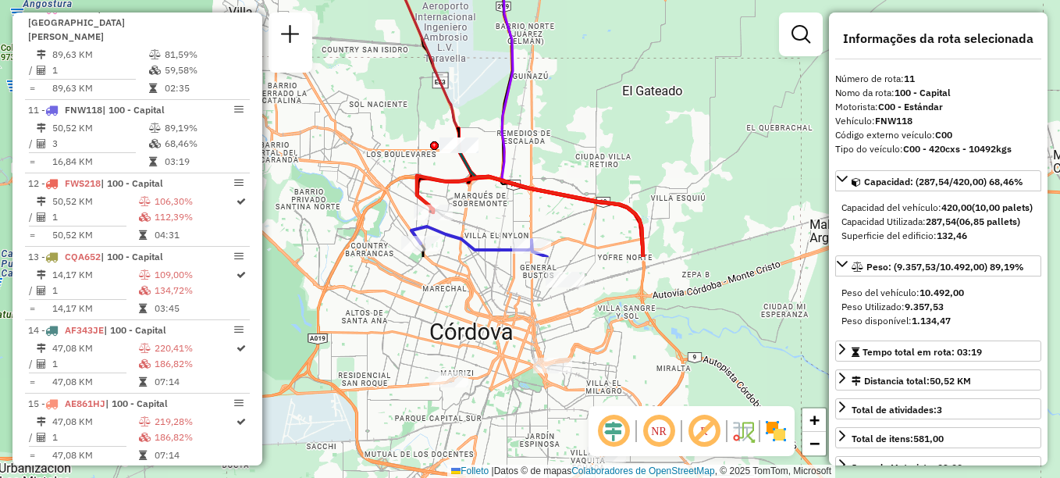
drag, startPoint x: 491, startPoint y: 312, endPoint x: 525, endPoint y: 70, distance: 244.3
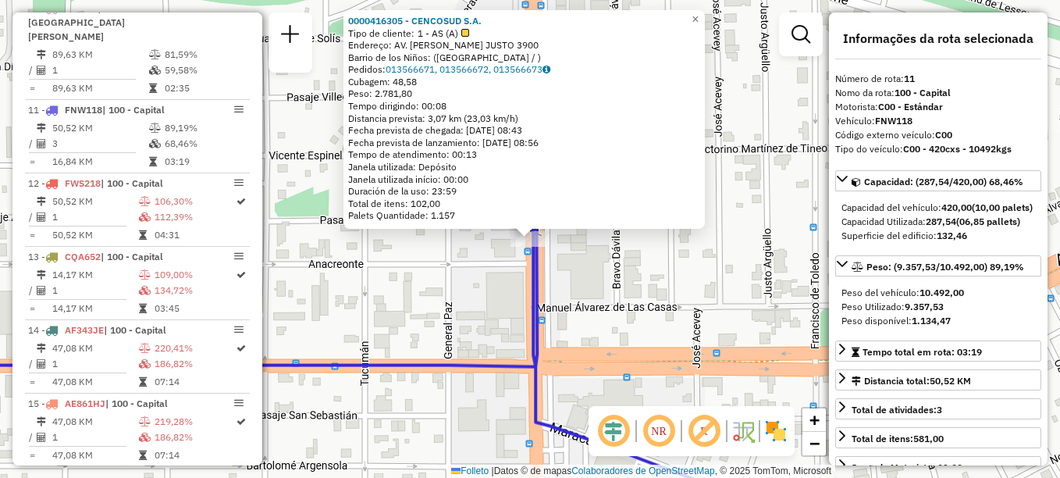
drag, startPoint x: 553, startPoint y: 303, endPoint x: 499, endPoint y: 183, distance: 131.3
click at [500, 195] on div "0000416305 - CENCOSUD S.A. Tipo de cliente: 1 - AS (A) Endereço: AV. [PERSON_NA…" at bounding box center [530, 239] width 1060 height 478
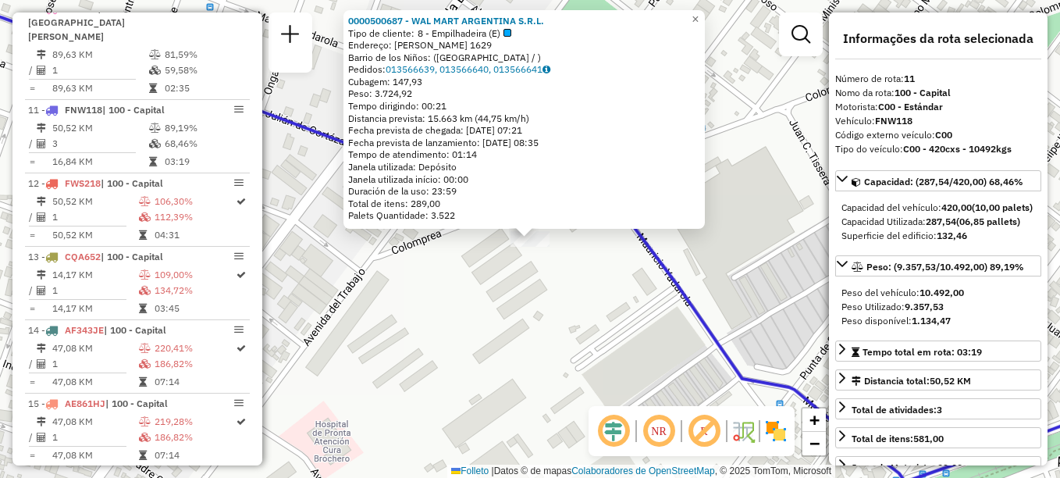
click at [532, 304] on div "0000500687 - WAL MART ARGENTINA S.R.L. Tipo de cliente: 8 - Empilhadeira (E) En…" at bounding box center [530, 239] width 1060 height 478
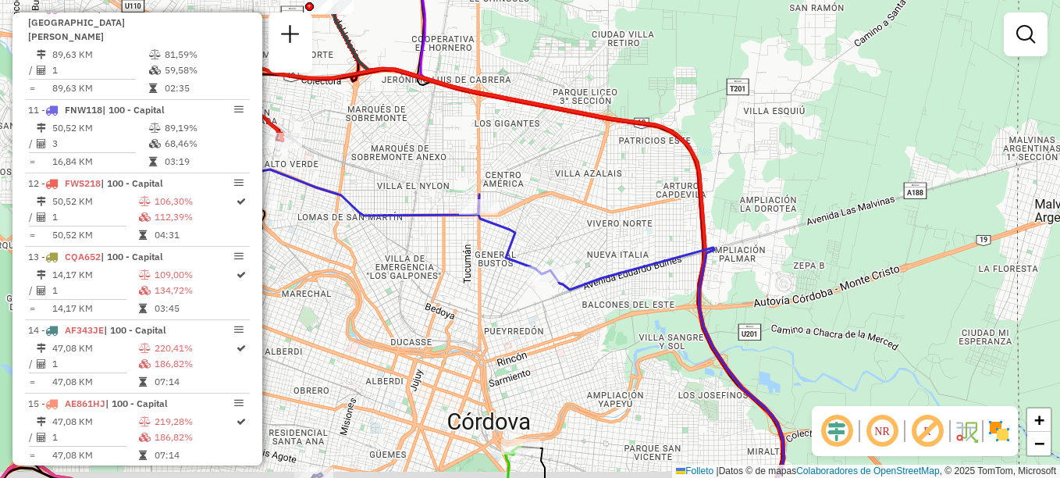
drag, startPoint x: 504, startPoint y: 326, endPoint x: 610, endPoint y: 190, distance: 171.8
click at [606, 191] on div "Janela de atendimento Grade de atendimento Capacidade Transportadoras Veículos …" at bounding box center [530, 239] width 1060 height 478
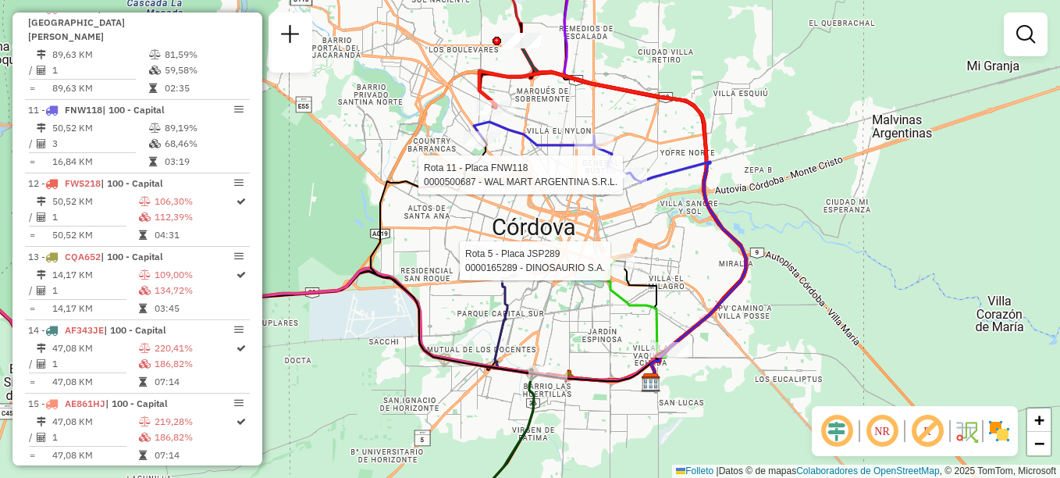
click at [619, 269] on div at bounding box center [615, 261] width 39 height 16
select select "**********"
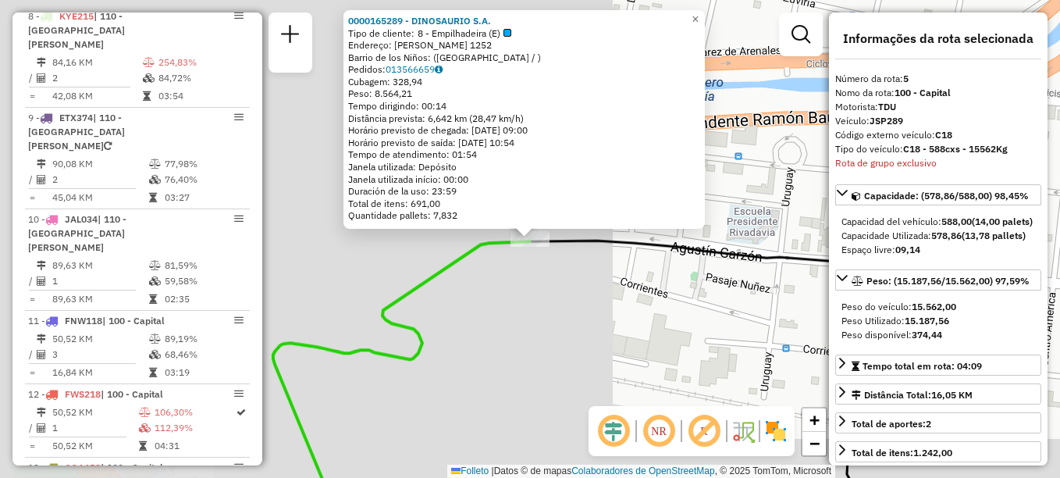
scroll to position [877, 0]
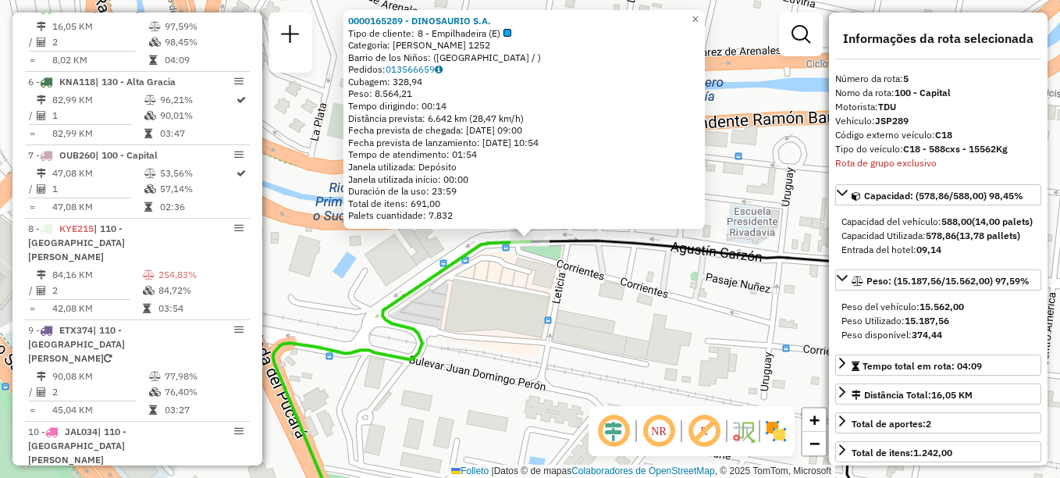
click at [587, 312] on div "0000165289 - DINOSAURIO S.A. Tipo de cliente: 8 - Empilhadeira (E) Categoría: A…" at bounding box center [530, 239] width 1060 height 478
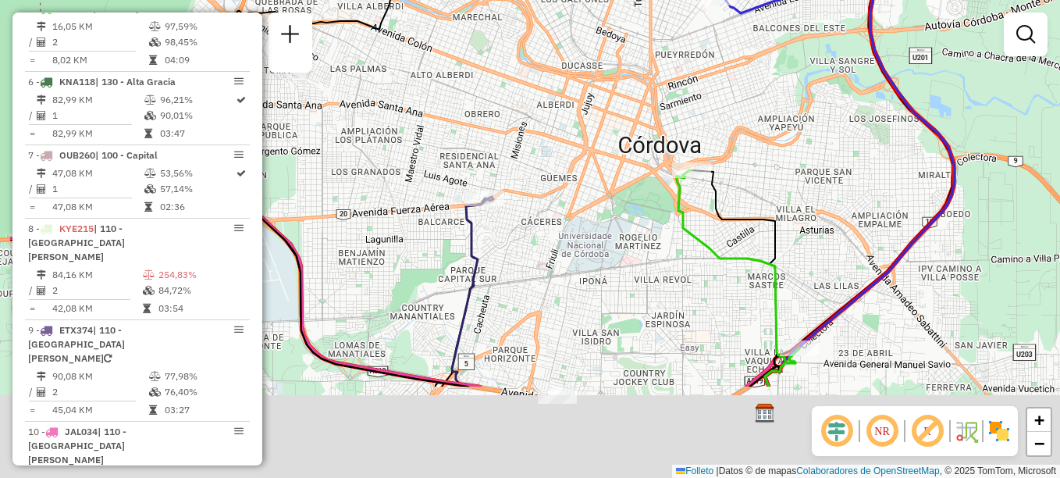
drag, startPoint x: 546, startPoint y: 344, endPoint x: 674, endPoint y: 190, distance: 200.1
click at [672, 197] on div "Janela de atendimento Grade de atendimento Capacidade Transportadoras Veículos …" at bounding box center [530, 239] width 1060 height 478
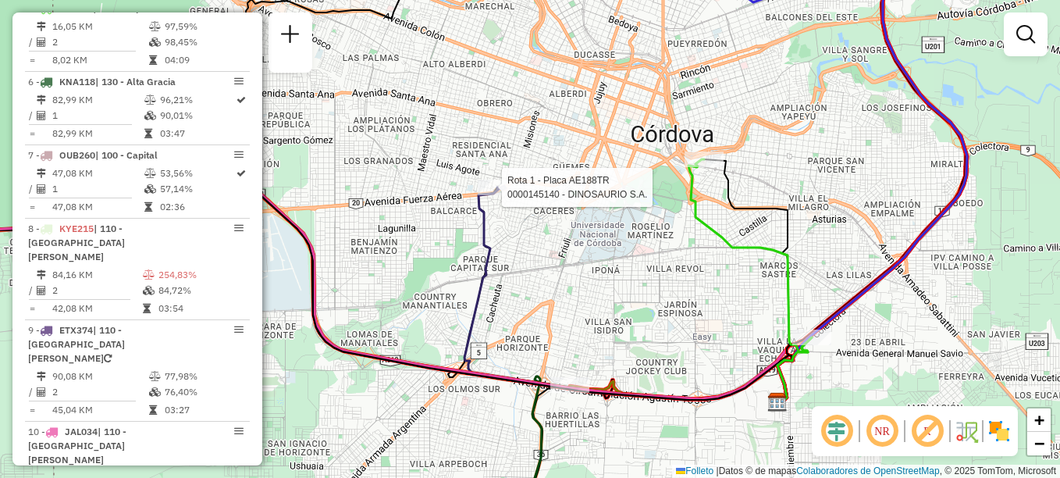
select select "**********"
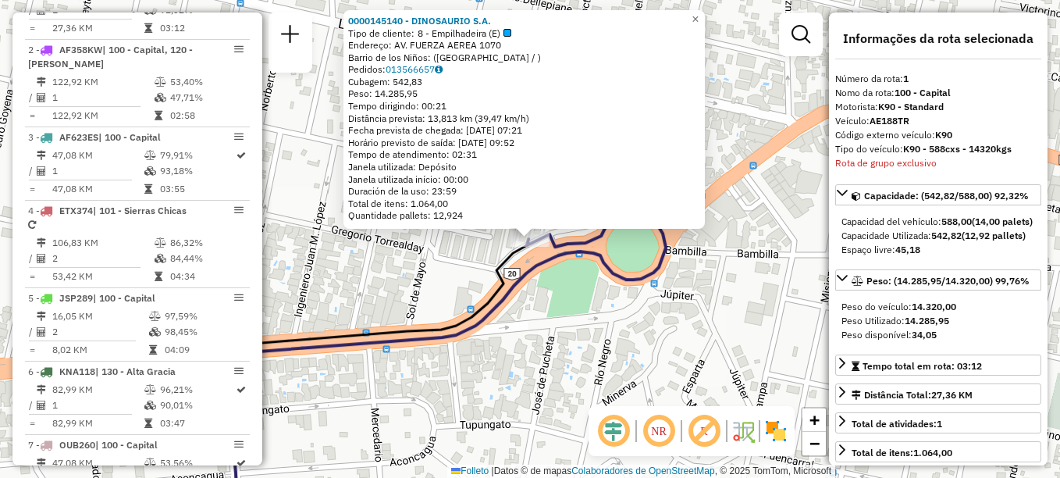
scroll to position [556, 0]
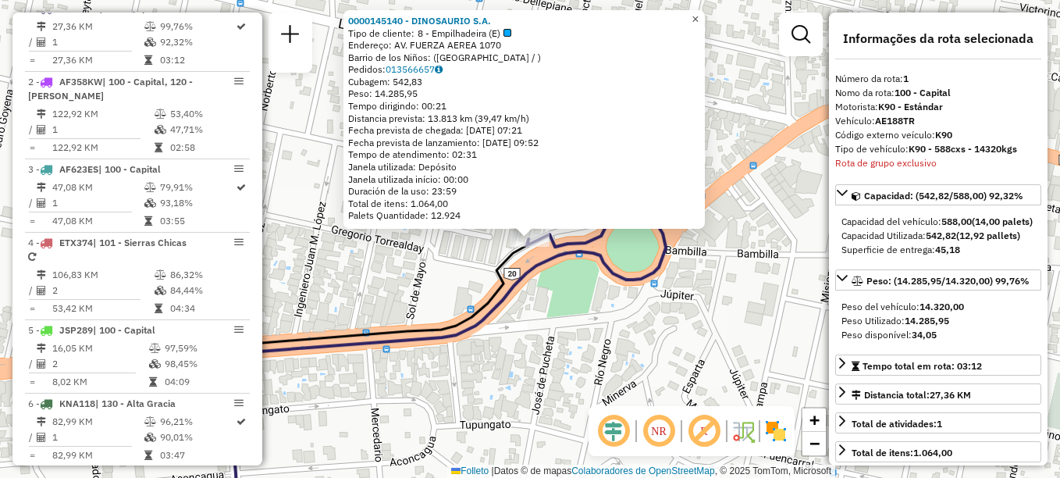
click at [699, 14] on span "×" at bounding box center [695, 18] width 7 height 13
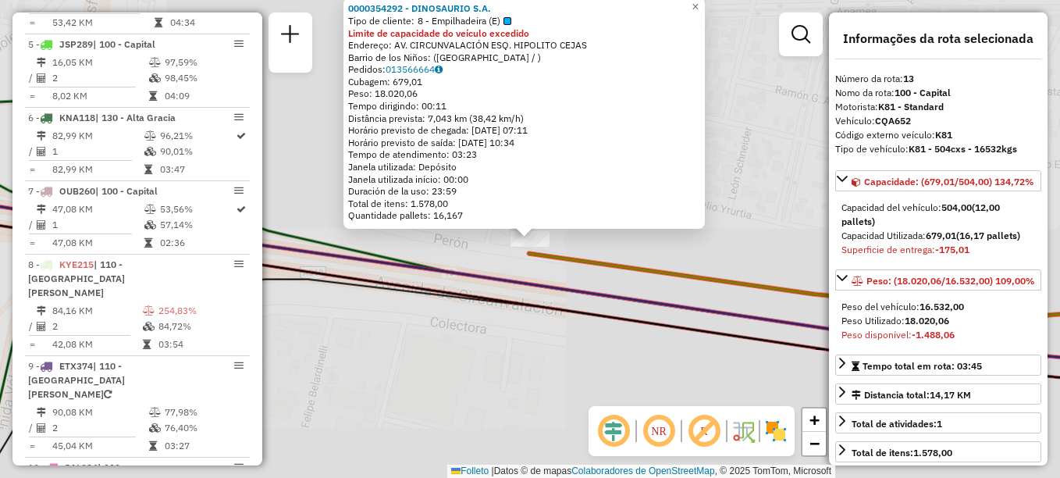
scroll to position [1301, 0]
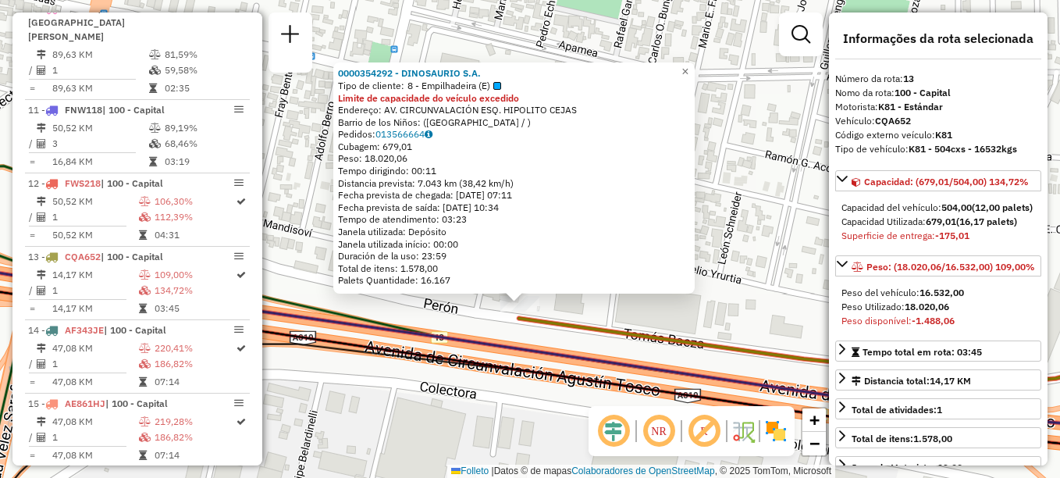
drag, startPoint x: 719, startPoint y: 157, endPoint x: 714, endPoint y: 187, distance: 30.9
click at [714, 187] on div "0000354292 - DINOSAURIO S.A. Tipo de cliente: 8 - Empilhadeira (E) Limite de ca…" at bounding box center [530, 239] width 1060 height 478
click at [489, 419] on div "0000354292 - DINOSAURIO S.A. Tipo de cliente: 8 - Empilhadeira (E) Limite de ca…" at bounding box center [530, 239] width 1060 height 478
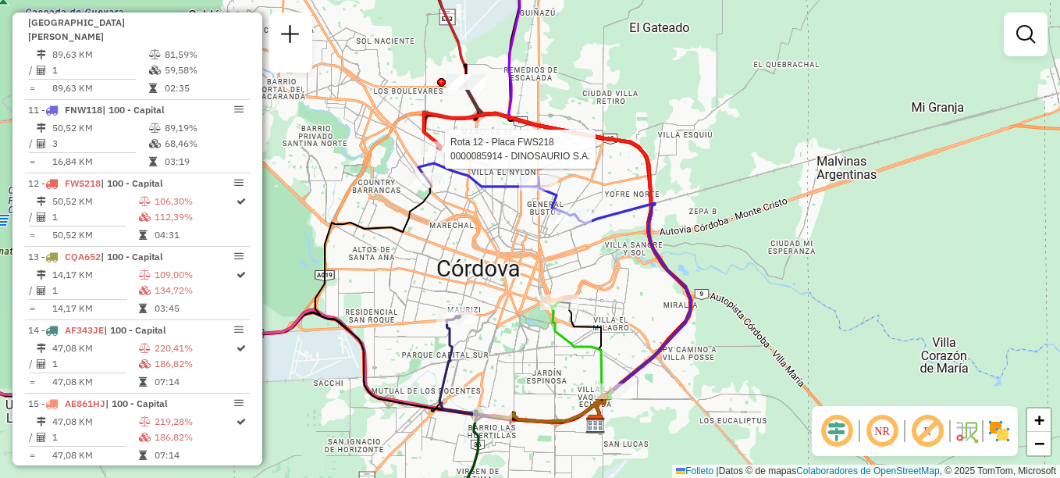
select select "**********"
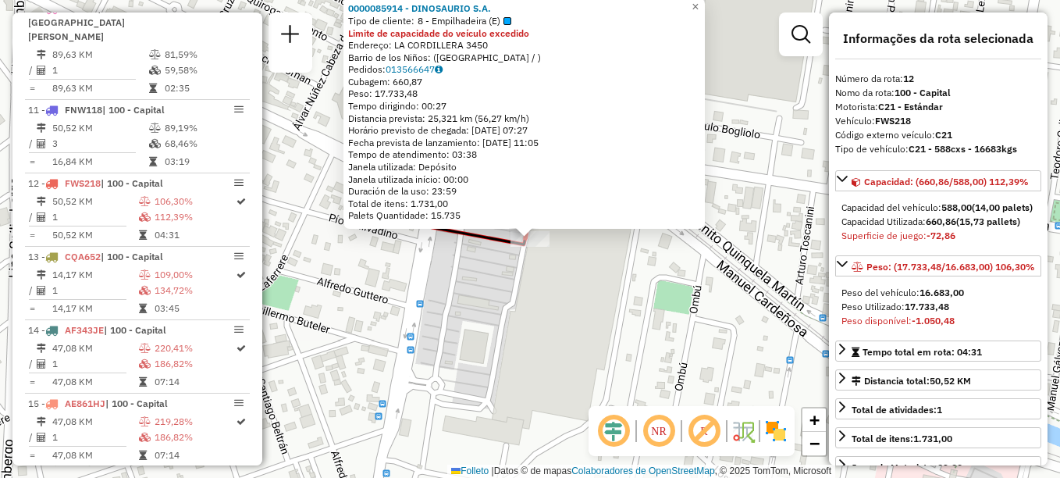
click at [595, 429] on em at bounding box center [613, 430] width 37 height 37
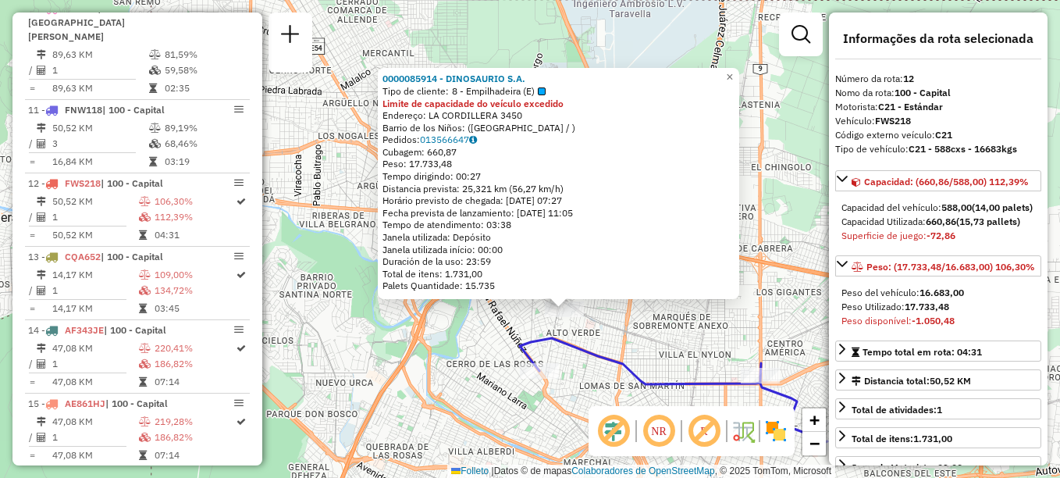
drag, startPoint x: 673, startPoint y: 349, endPoint x: 657, endPoint y: 188, distance: 161.6
click at [664, 199] on div "0000085914 - DINOSAURIO S.A. Tipo de cliente: 8 - Empilhadeira (E) Limite de ca…" at bounding box center [530, 239] width 1060 height 478
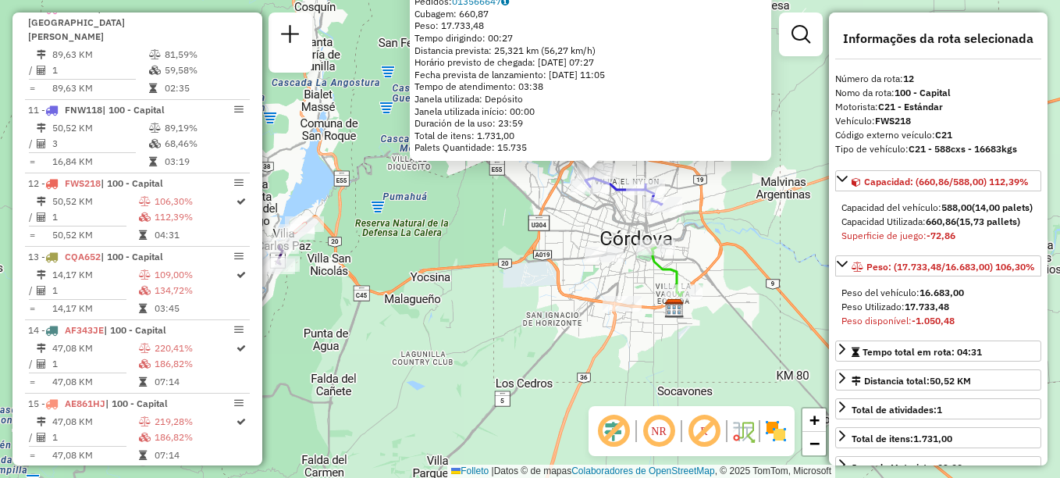
click at [546, 383] on div "0000085914 - DINOSAURIO S.A. Tipo de cliente: 8 - Empilhadeira (E) Limite de ca…" at bounding box center [530, 239] width 1060 height 478
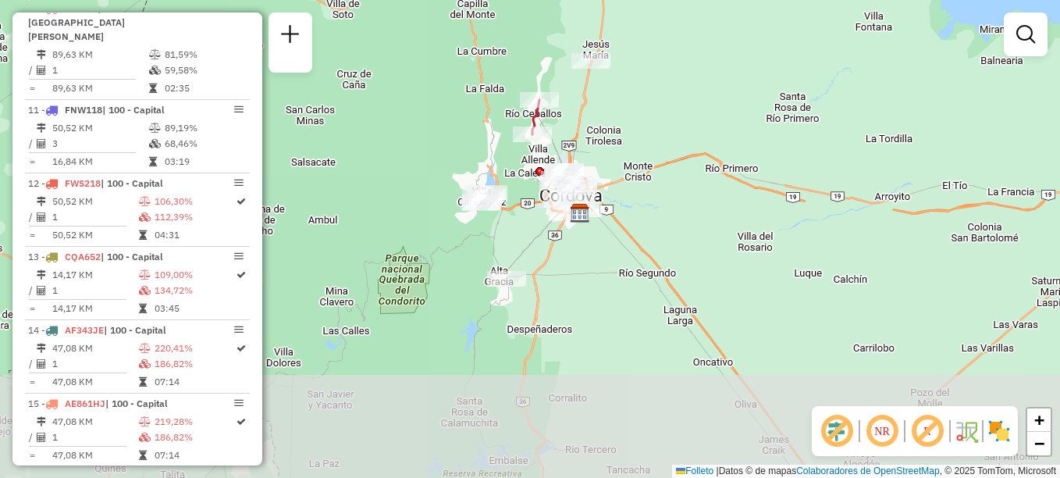
drag, startPoint x: 609, startPoint y: 287, endPoint x: 618, endPoint y: 123, distance: 164.2
click at [618, 123] on div "Janela de atendimento Grade de atendimento Capacidade Transportadoras Veículos …" at bounding box center [530, 239] width 1060 height 478
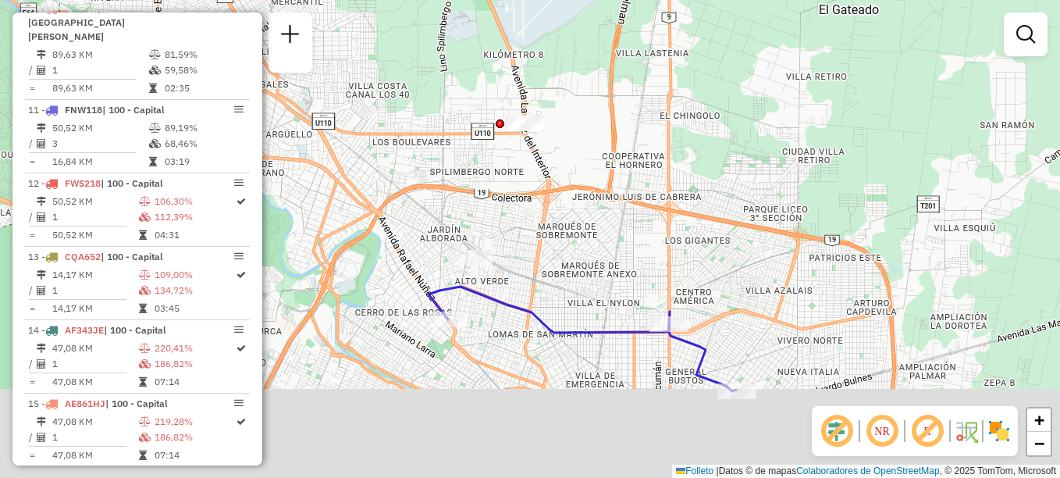
drag, startPoint x: 708, startPoint y: 205, endPoint x: 722, endPoint y: -42, distance: 247.9
click at [722, 0] on html "Aguarde... Pop-up bloqueado! Seu navegador bloqueou automáticamente a abertura …" at bounding box center [530, 239] width 1060 height 478
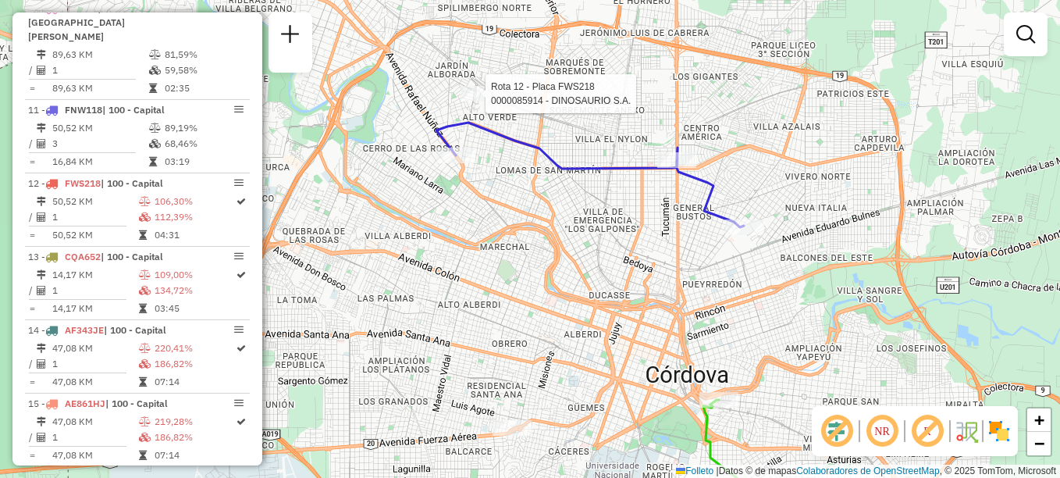
select select "**********"
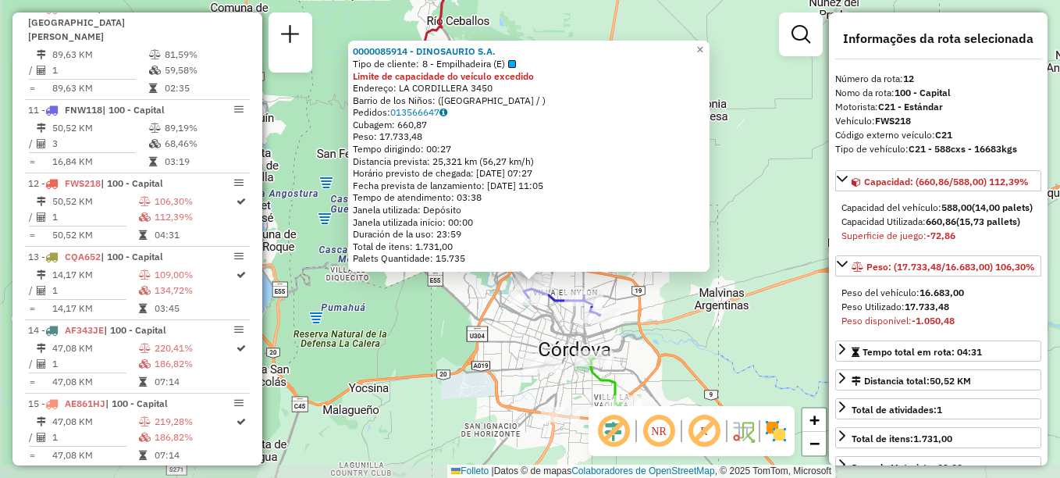
drag, startPoint x: 628, startPoint y: 329, endPoint x: 662, endPoint y: 315, distance: 36.1
click at [662, 315] on div "0000085914 - DINOSAURIO S.A. Tipo de cliente: 8 - Empilhadeira (E) Limite de ca…" at bounding box center [530, 239] width 1060 height 478
